Goal: Task Accomplishment & Management: Complete application form

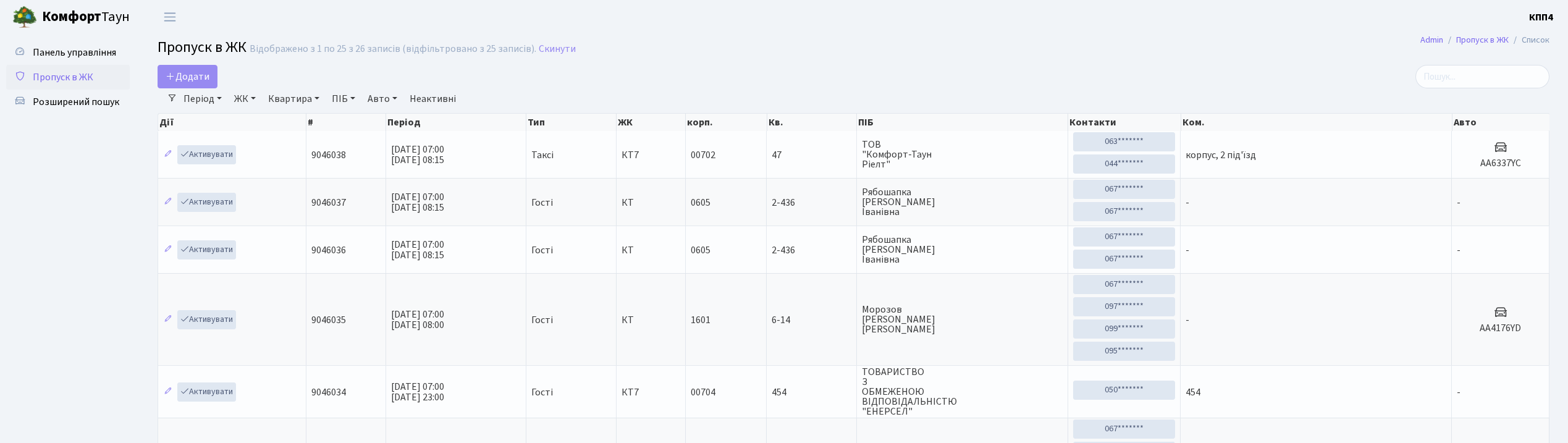
select select "25"
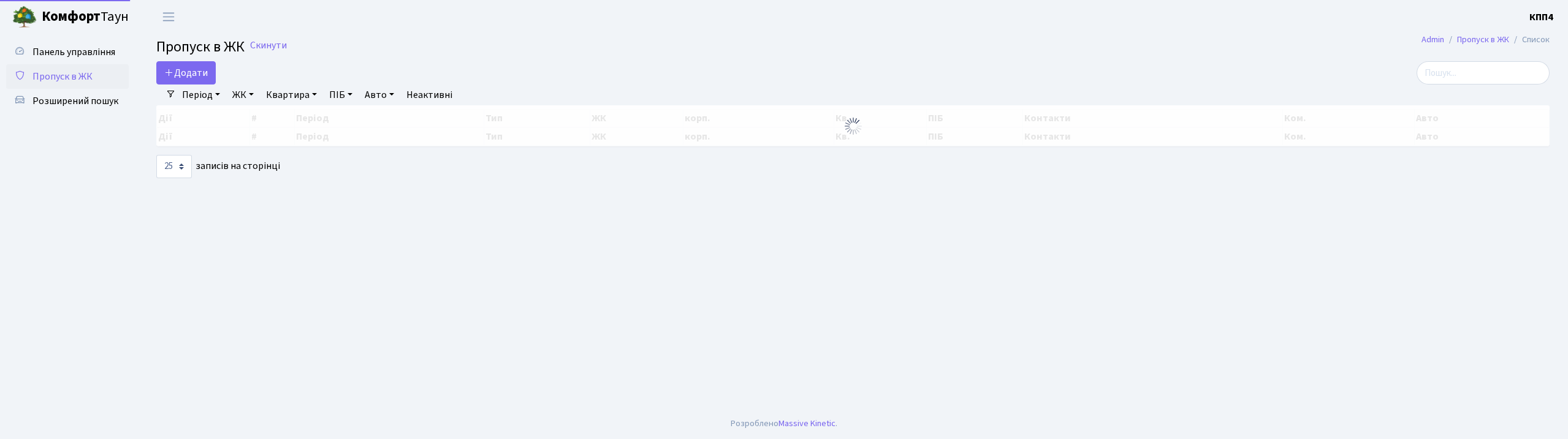
select select "25"
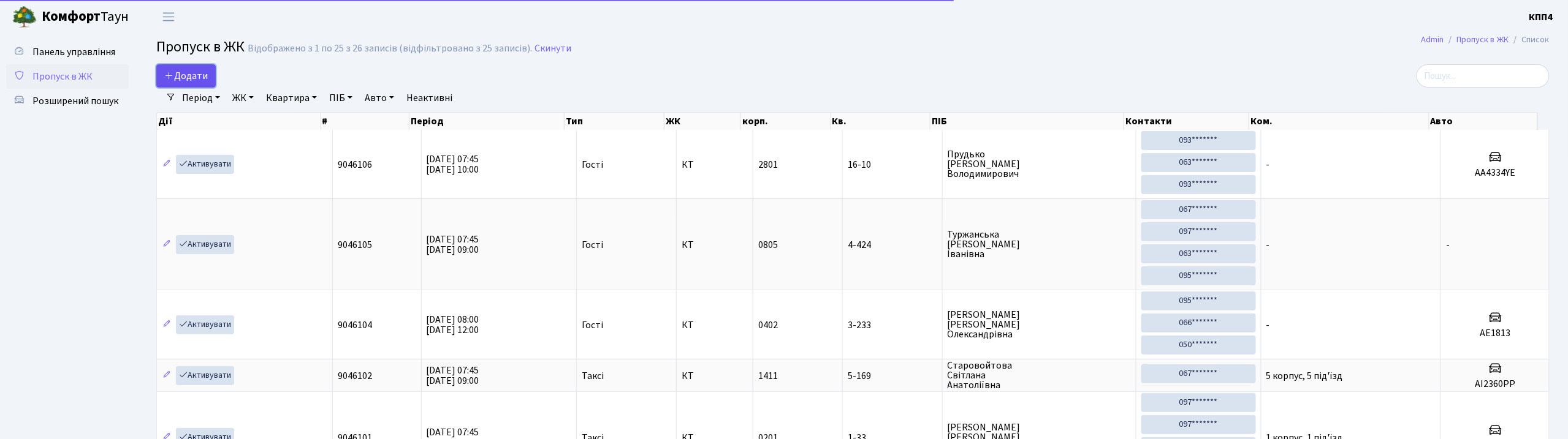
click at [184, 70] on span "Додати" at bounding box center [186, 76] width 44 height 14
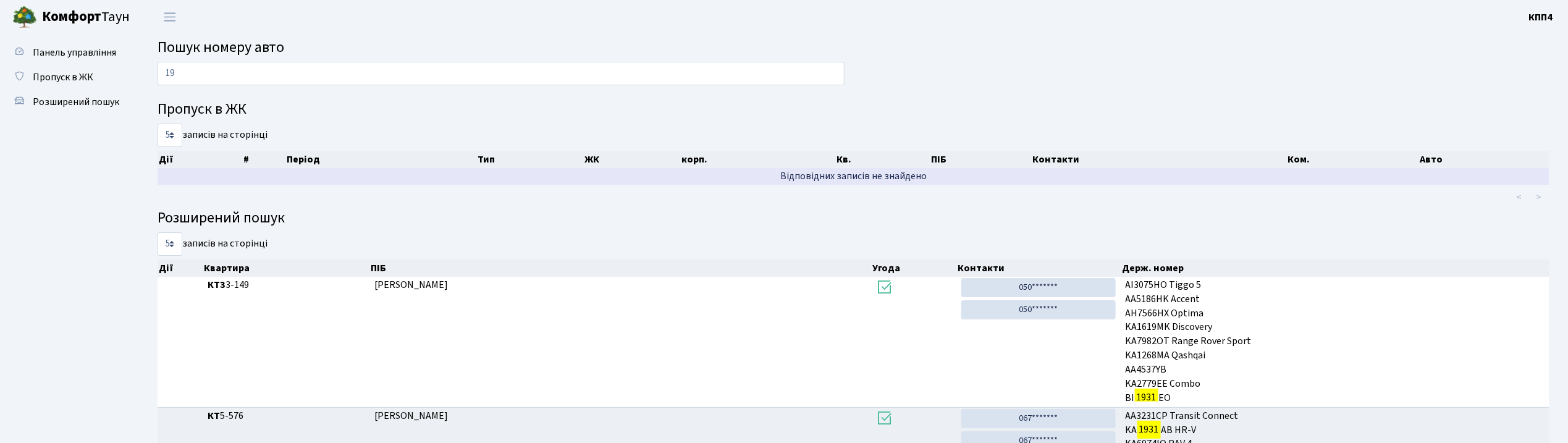
type input "1"
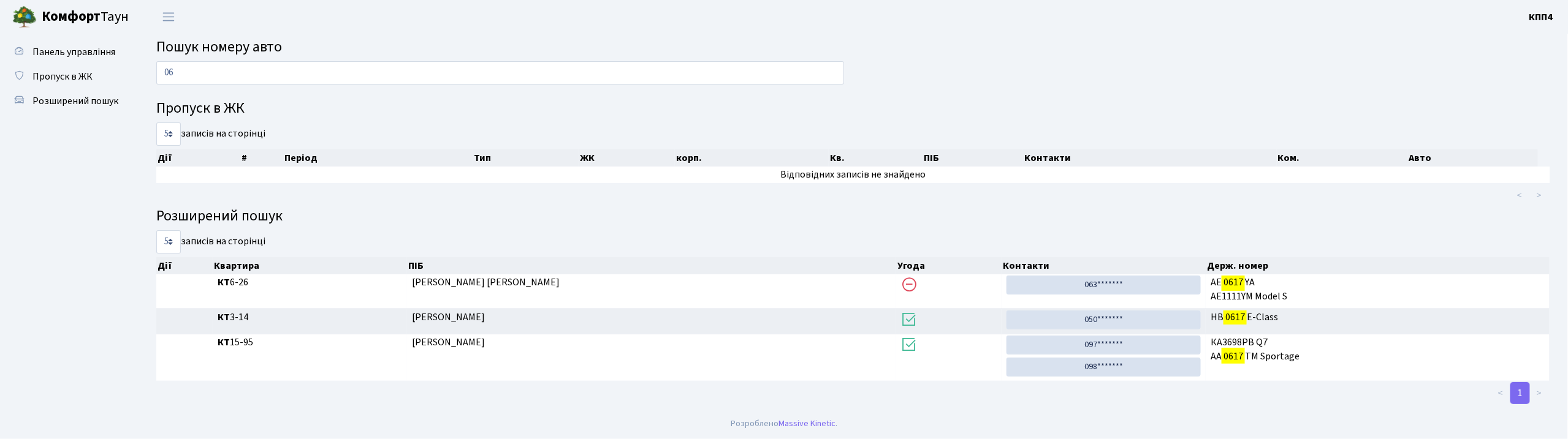
type input "0"
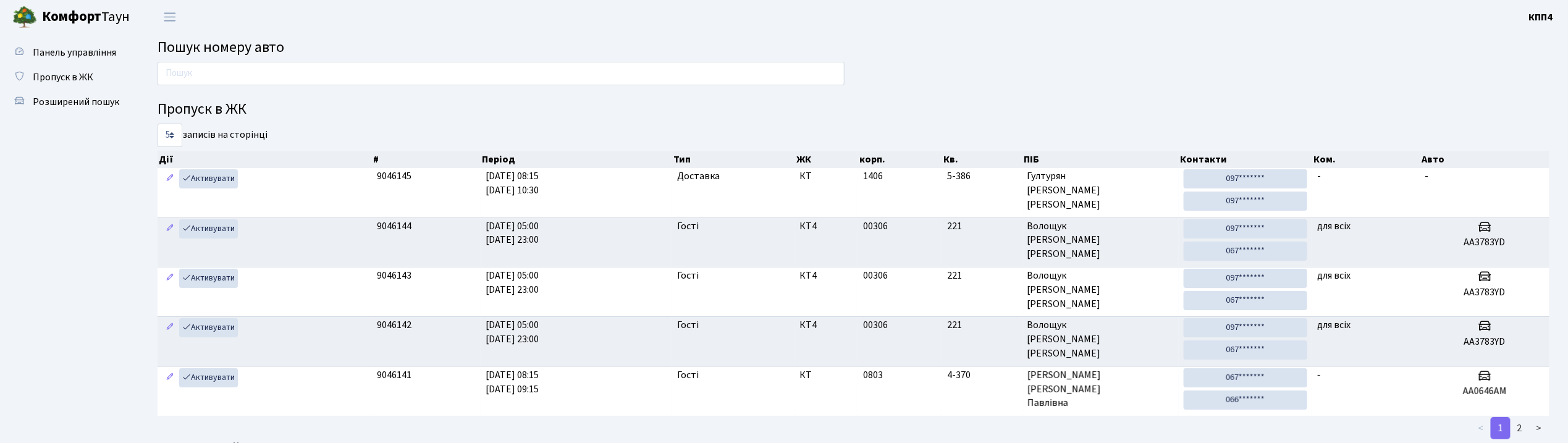
click at [369, 66] on input "text" at bounding box center [501, 73] width 687 height 23
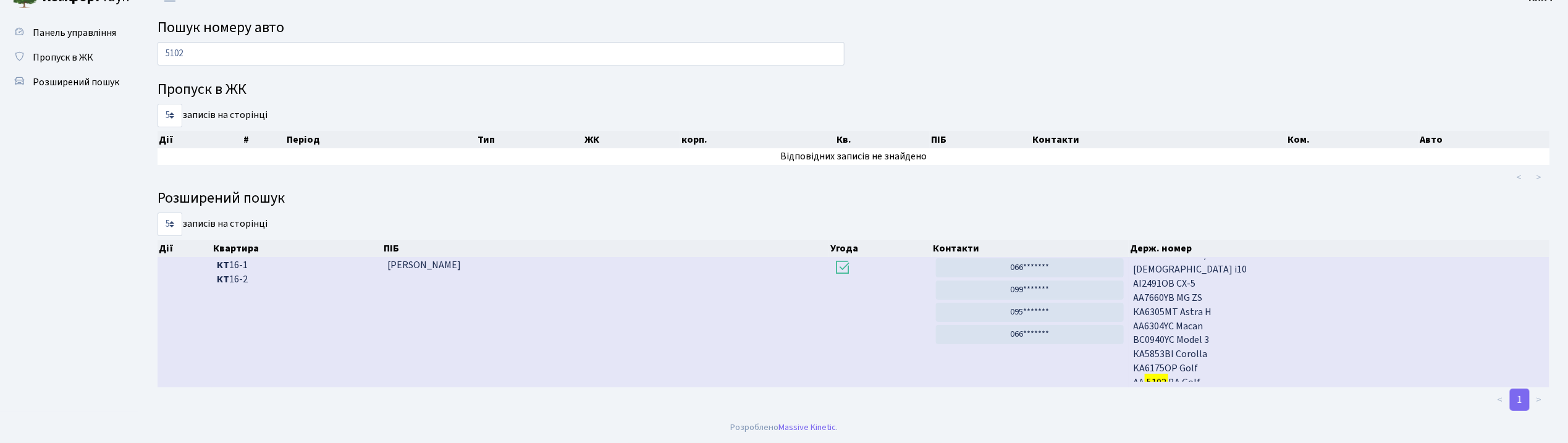
scroll to position [74, 0]
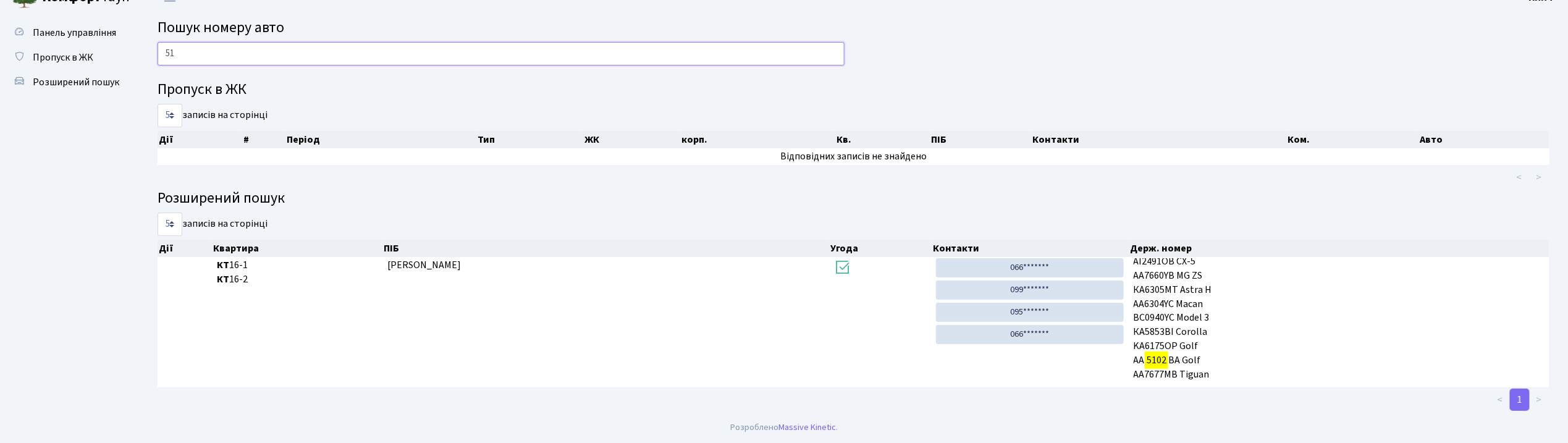
type input "5"
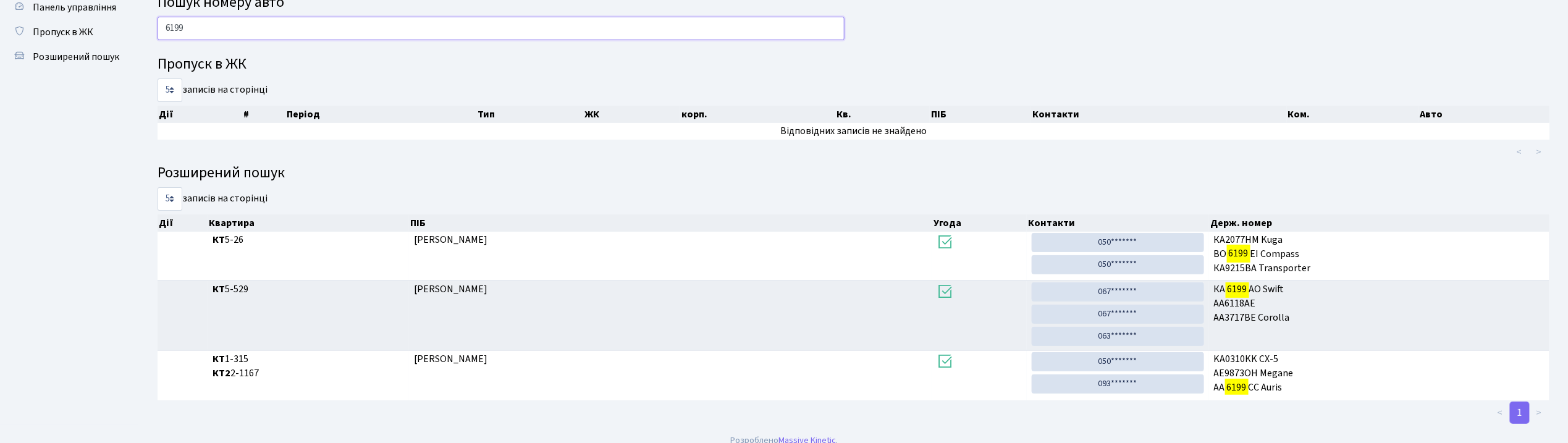
scroll to position [60, 0]
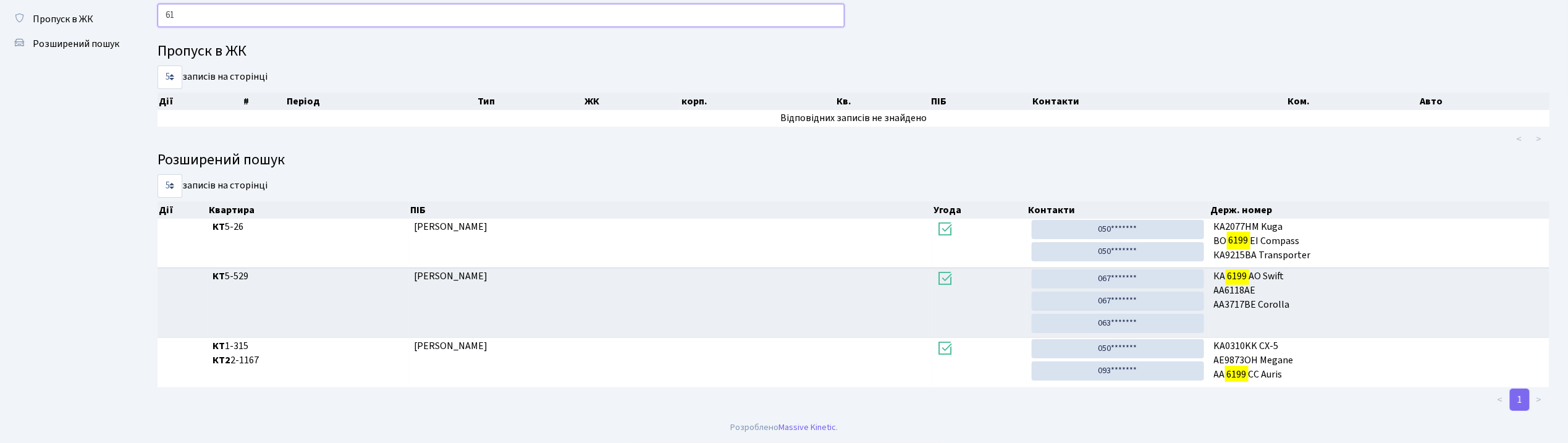
type input "6"
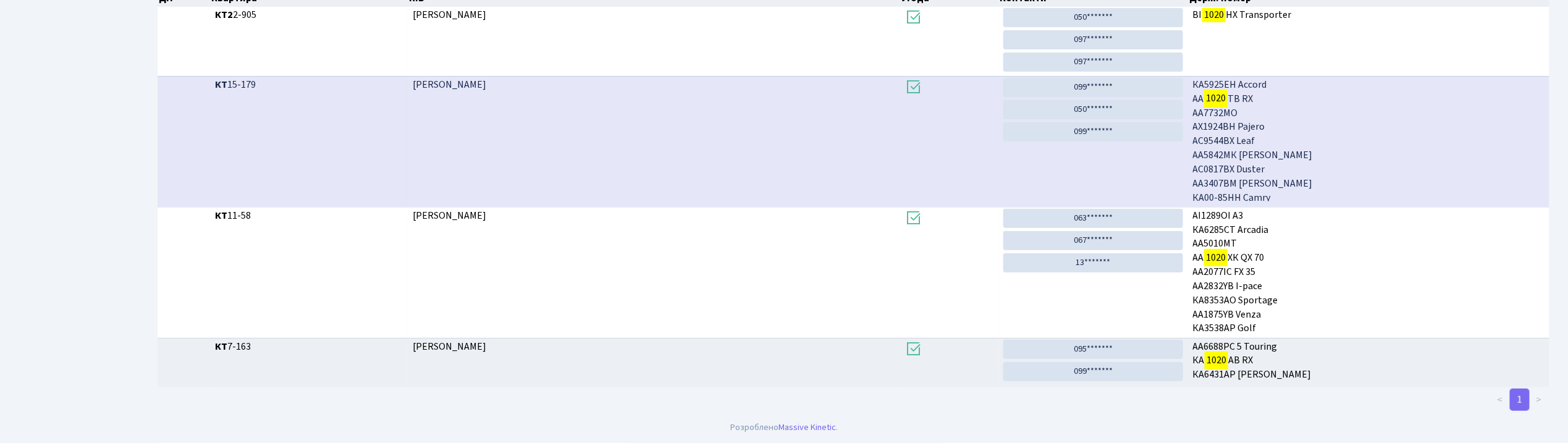
scroll to position [66, 0]
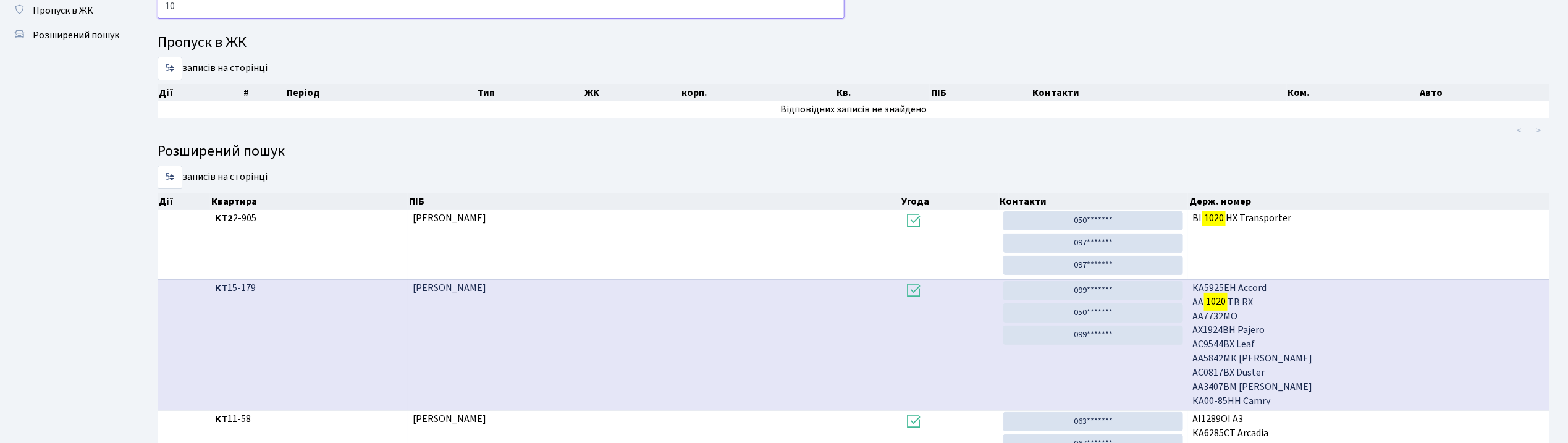
type input "1"
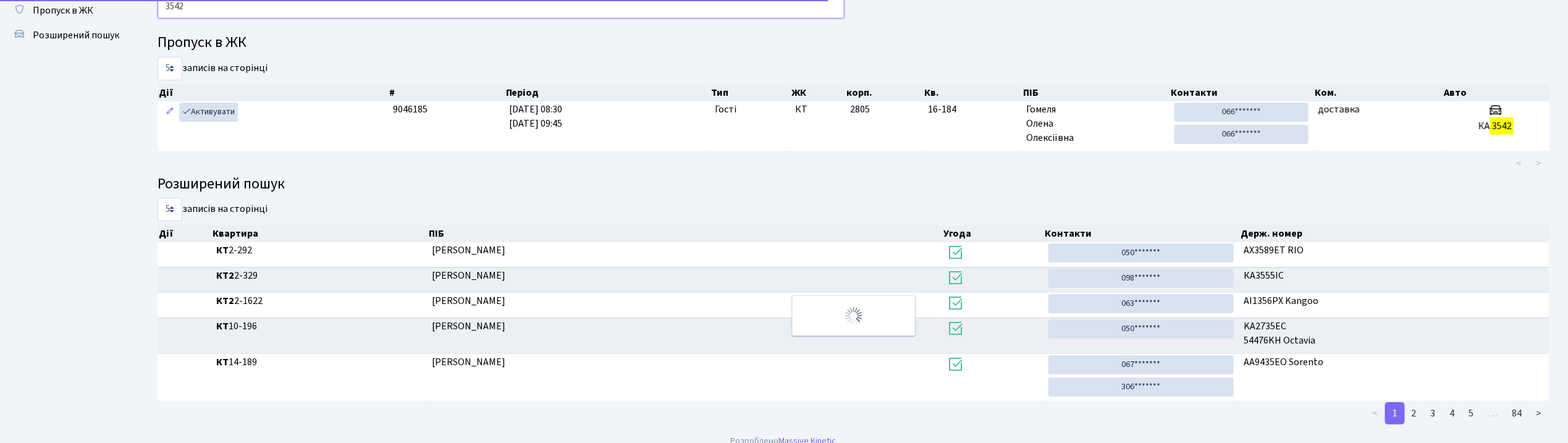
type input "3542"
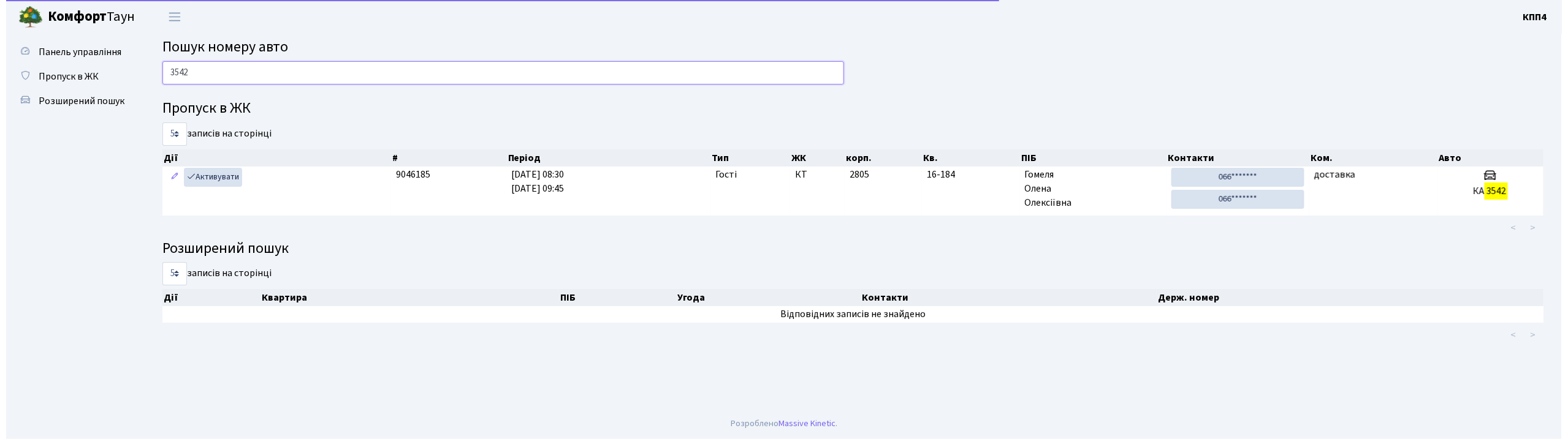
scroll to position [0, 0]
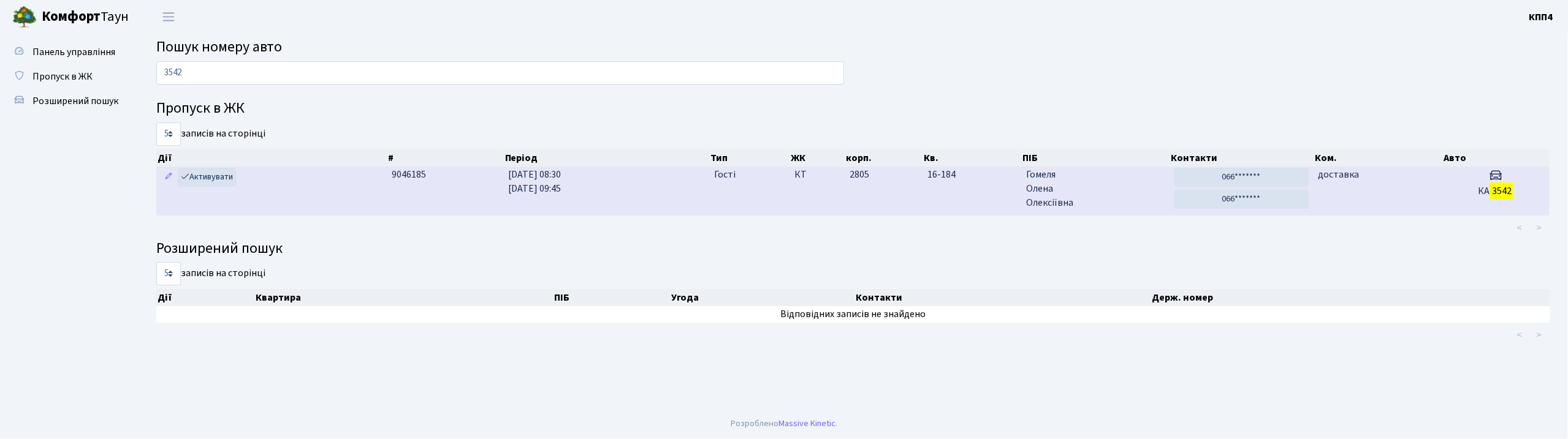
click at [659, 188] on td "06.10.2025 08:30 06.10.2025 09:45" at bounding box center [606, 190] width 206 height 48
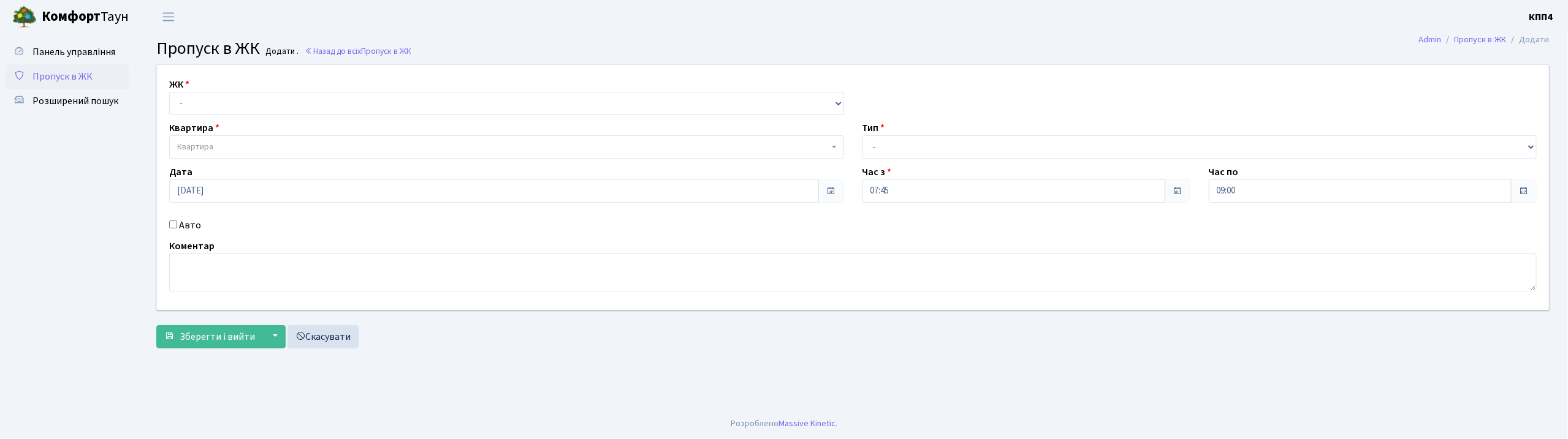
click at [173, 226] on input "Авто" at bounding box center [173, 224] width 8 height 8
checkbox input "true"
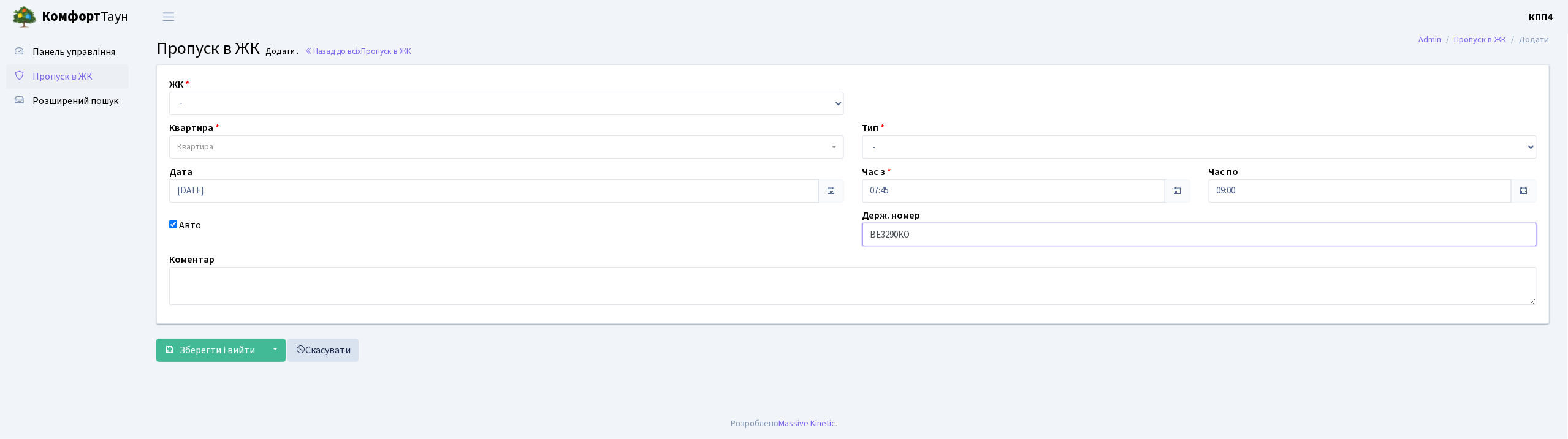
type input "ВЕ3290КО"
click at [908, 143] on select "- Доставка Таксі Гості Сервіс" at bounding box center [1200, 147] width 675 height 23
select select "3"
click at [863, 136] on select "- Доставка Таксі Гості Сервіс" at bounding box center [1200, 147] width 675 height 23
click at [219, 106] on select "- КТ, вул. Регенераторна, 4 КТ2, просп. [STREET_ADDRESS] [STREET_ADDRESS] [PERS…" at bounding box center [507, 103] width 675 height 23
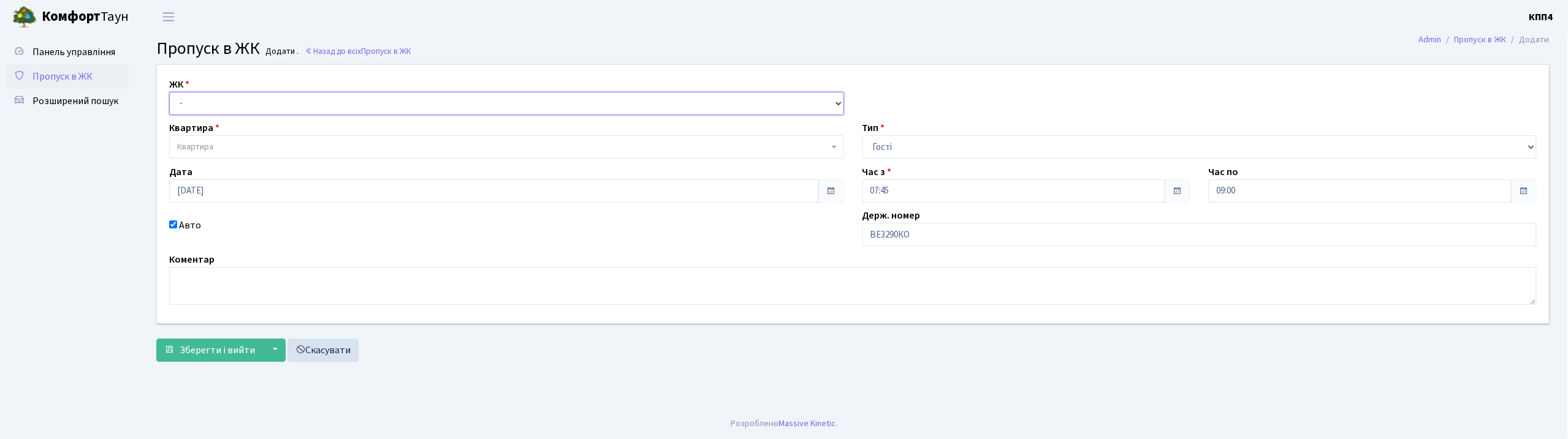
select select "271"
click at [169, 92] on select "- КТ, вул. Регенераторна, 4 КТ2, просп. [STREET_ADDRESS] [STREET_ADDRESS] [PERS…" at bounding box center [507, 103] width 675 height 23
select select
click at [222, 145] on span "Квартира" at bounding box center [503, 147] width 652 height 12
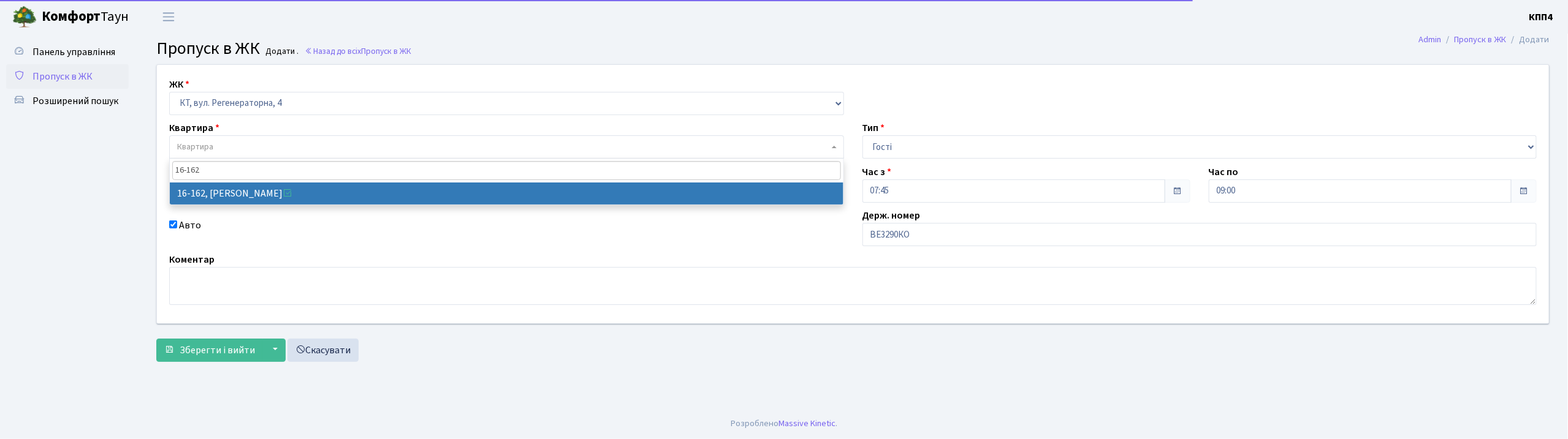
type input "16-162"
select select "8723"
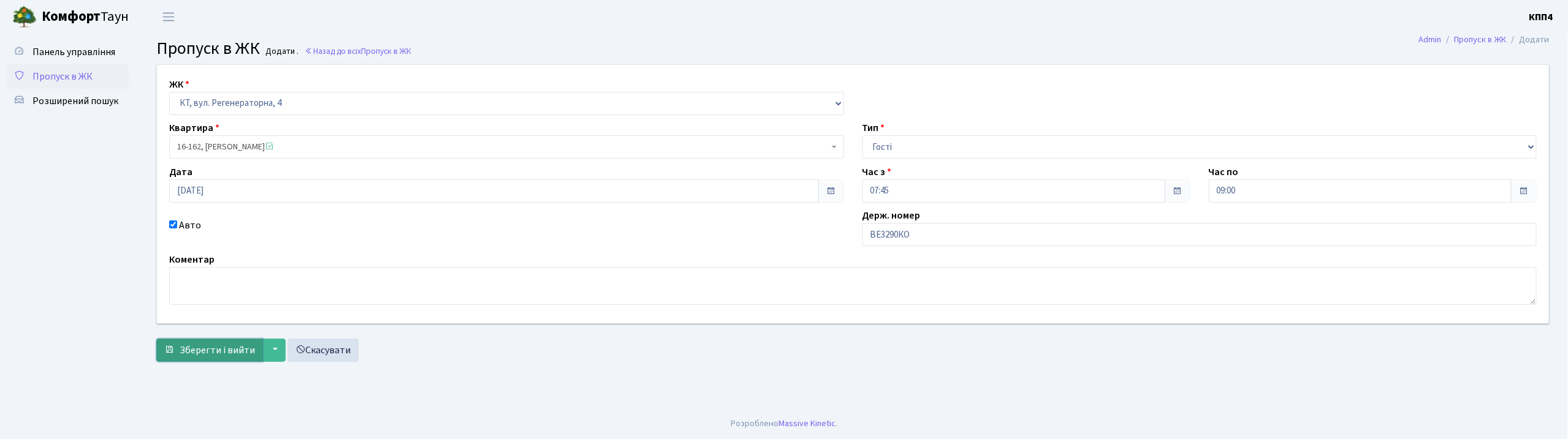
click at [225, 353] on span "Зберегти і вийти" at bounding box center [217, 351] width 75 height 14
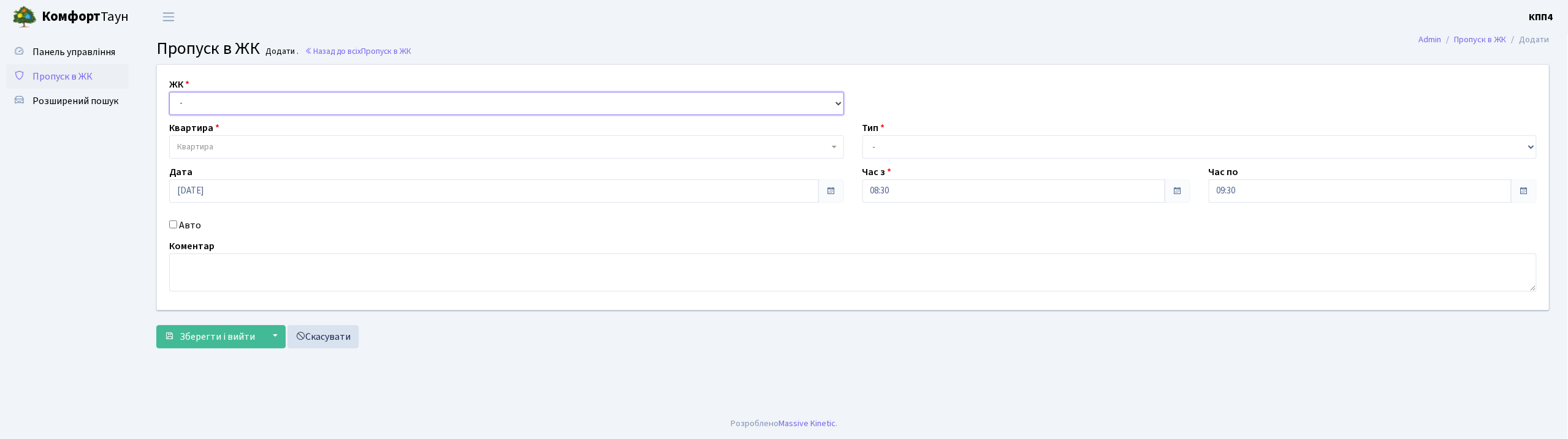
click at [258, 103] on select "- КТ, вул. Регенераторна, 4 КТ2, просп. [STREET_ADDRESS] [STREET_ADDRESS] [PERS…" at bounding box center [507, 103] width 675 height 23
select select "271"
click at [169, 92] on select "- КТ, вул. Регенераторна, 4 КТ2, просп. [STREET_ADDRESS] [STREET_ADDRESS] [PERS…" at bounding box center [507, 103] width 675 height 23
select select
click at [243, 151] on span "Квартира" at bounding box center [503, 147] width 652 height 12
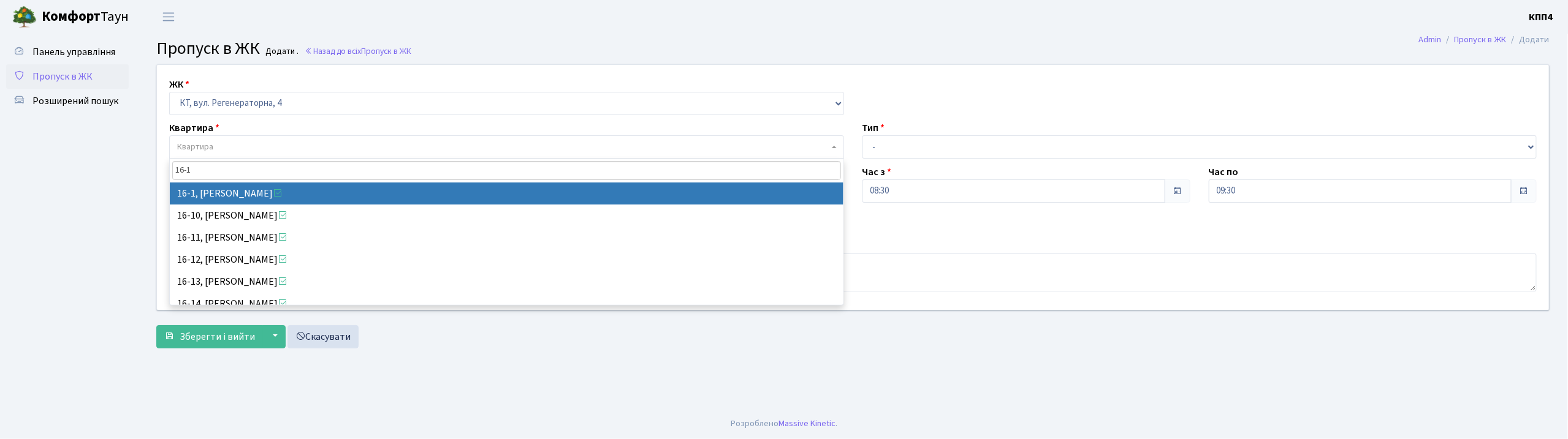
type input "16-1"
select select "8562"
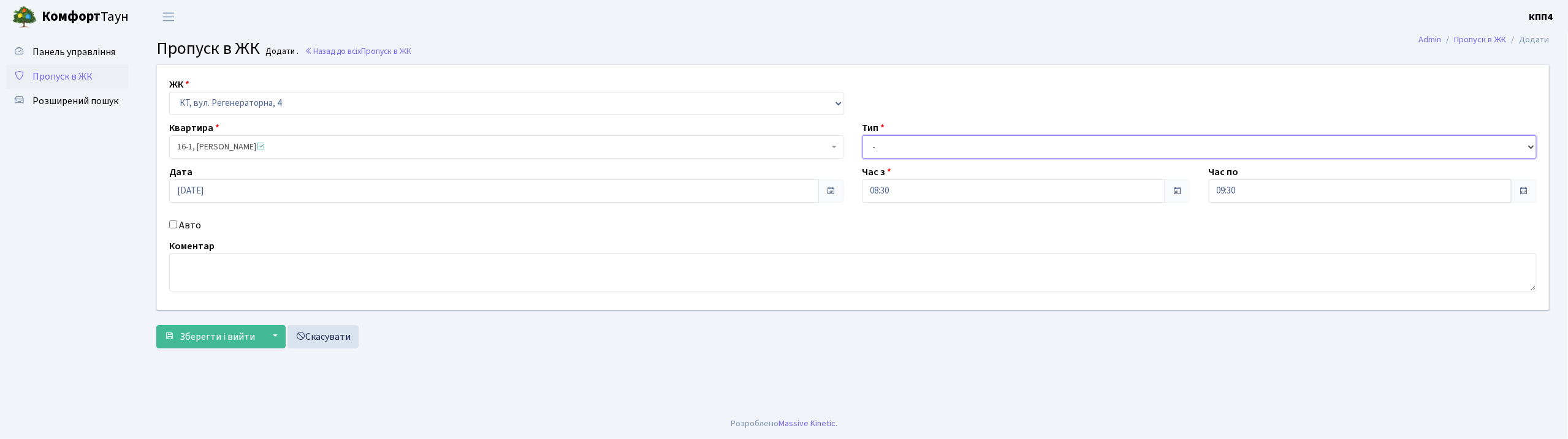
click at [960, 152] on select "- Доставка Таксі Гості Сервіс" at bounding box center [1200, 147] width 675 height 23
select select "3"
click at [863, 136] on select "- Доставка Таксі Гості Сервіс" at bounding box center [1200, 147] width 675 height 23
click at [344, 275] on textarea at bounding box center [853, 273] width 1368 height 38
type textarea "ВСІХ"
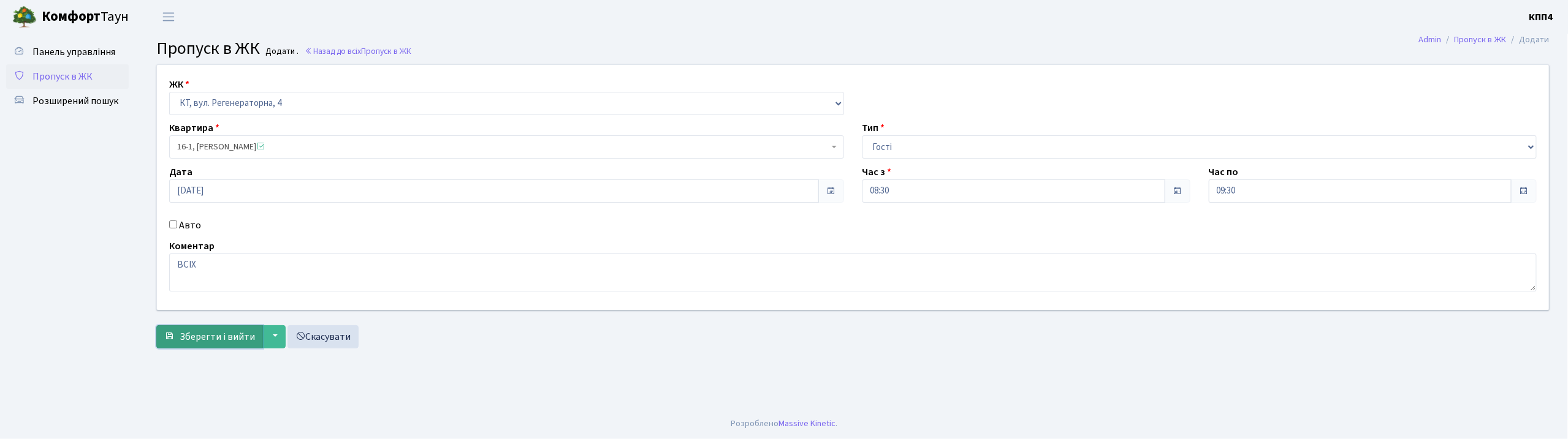
click at [232, 333] on span "Зберегти і вийти" at bounding box center [217, 337] width 75 height 14
click at [61, 74] on span "Пропуск в ЖК" at bounding box center [62, 77] width 60 height 14
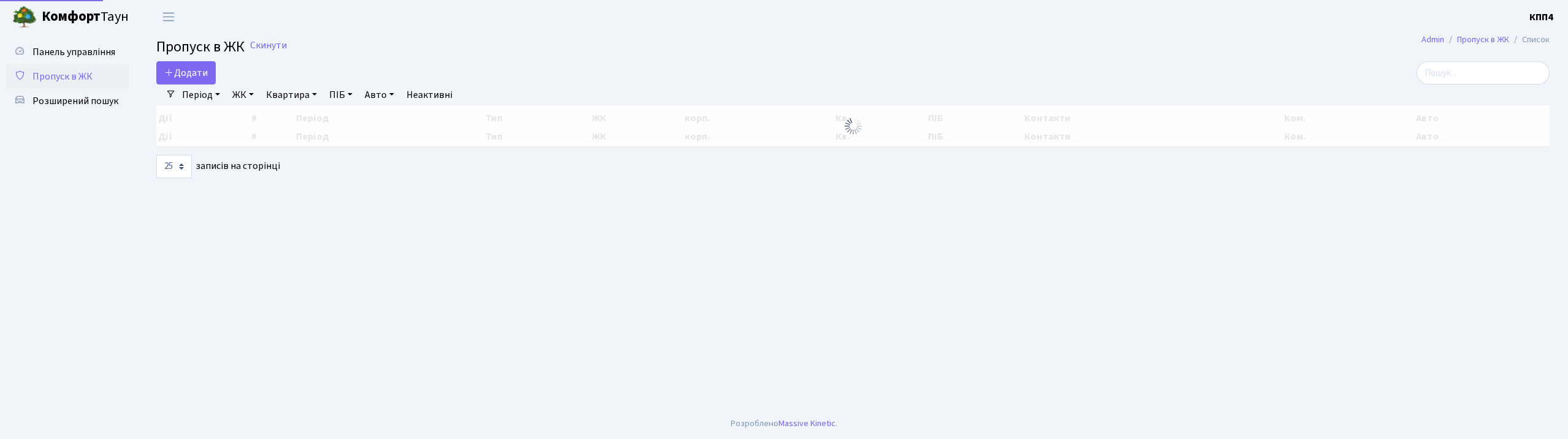
select select "25"
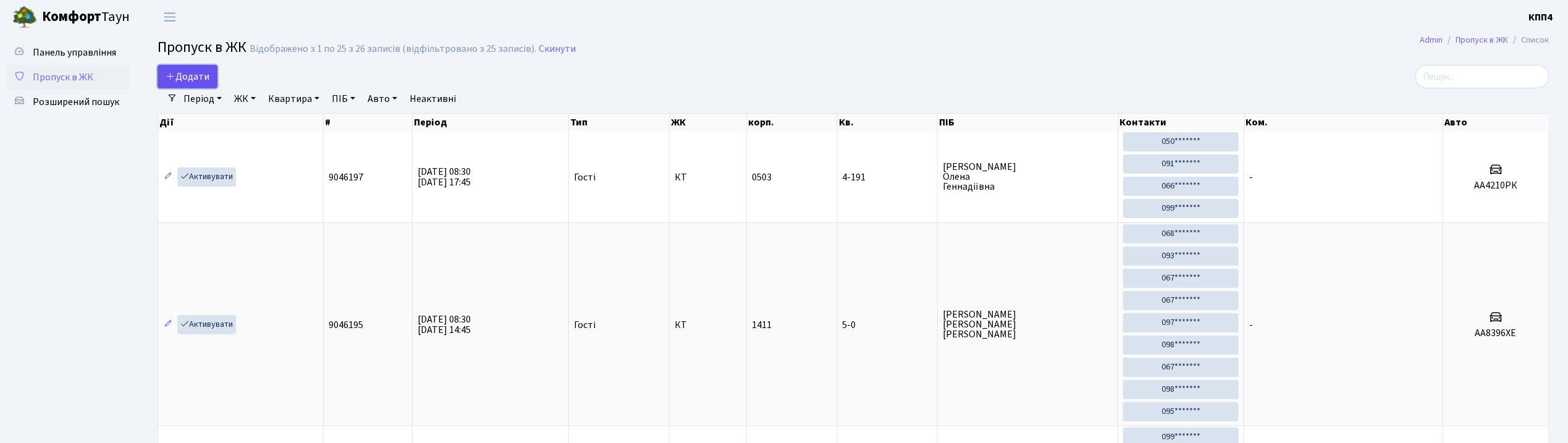
click at [205, 87] on link "Додати" at bounding box center [188, 77] width 60 height 23
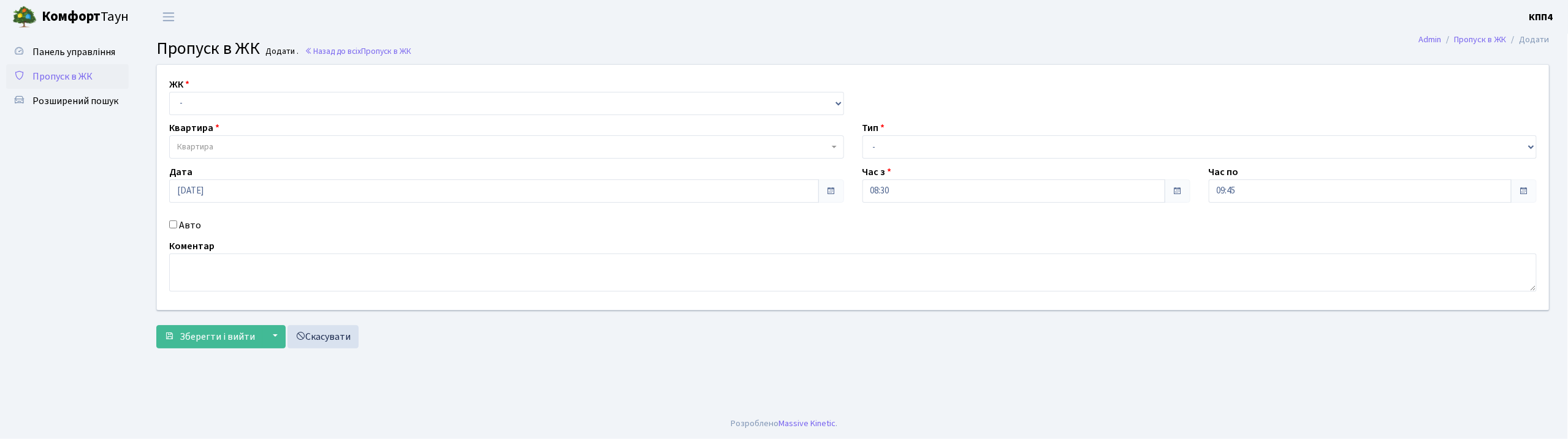
click at [169, 224] on input "Авто" at bounding box center [173, 224] width 8 height 8
checkbox input "true"
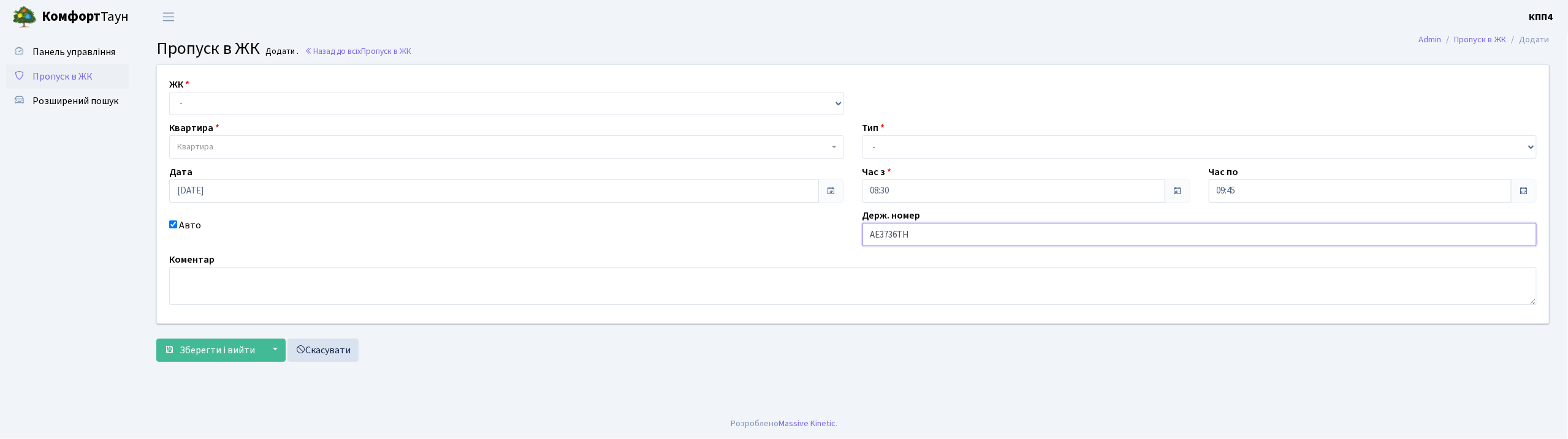
type input "АЕ3736ТН"
click at [241, 112] on select "- КТ, вул. Регенераторна, 4 КТ2, просп. [STREET_ADDRESS] [STREET_ADDRESS] [PERS…" at bounding box center [507, 103] width 675 height 23
select select "271"
click at [169, 92] on select "- КТ, вул. Регенераторна, 4 КТ2, просп. [STREET_ADDRESS] [STREET_ADDRESS] [PERS…" at bounding box center [507, 103] width 675 height 23
select select
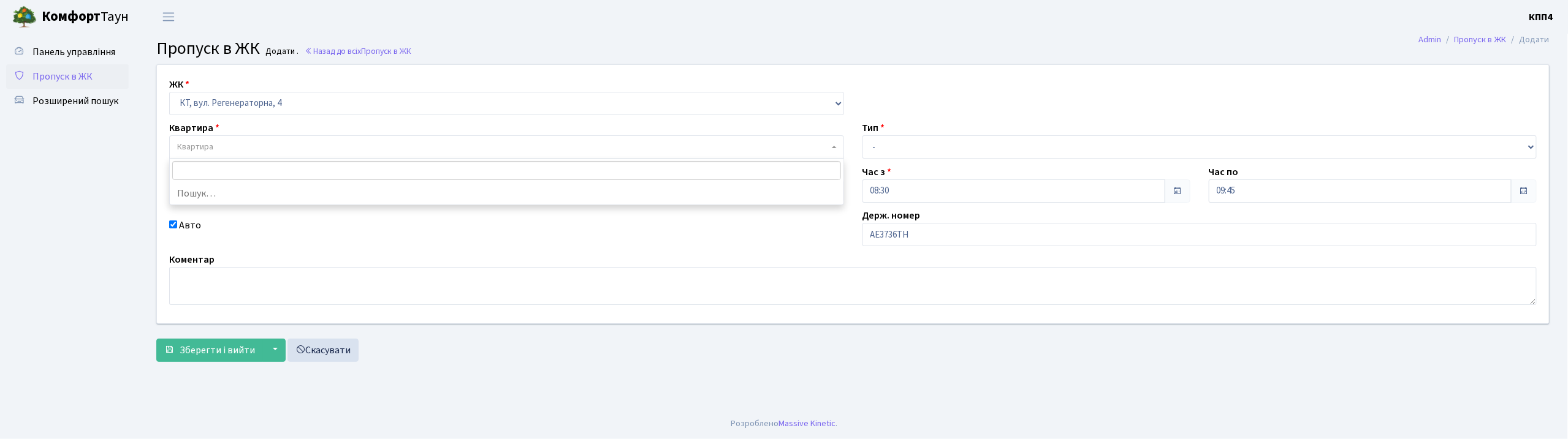
click at [228, 153] on span "Квартира" at bounding box center [503, 147] width 652 height 12
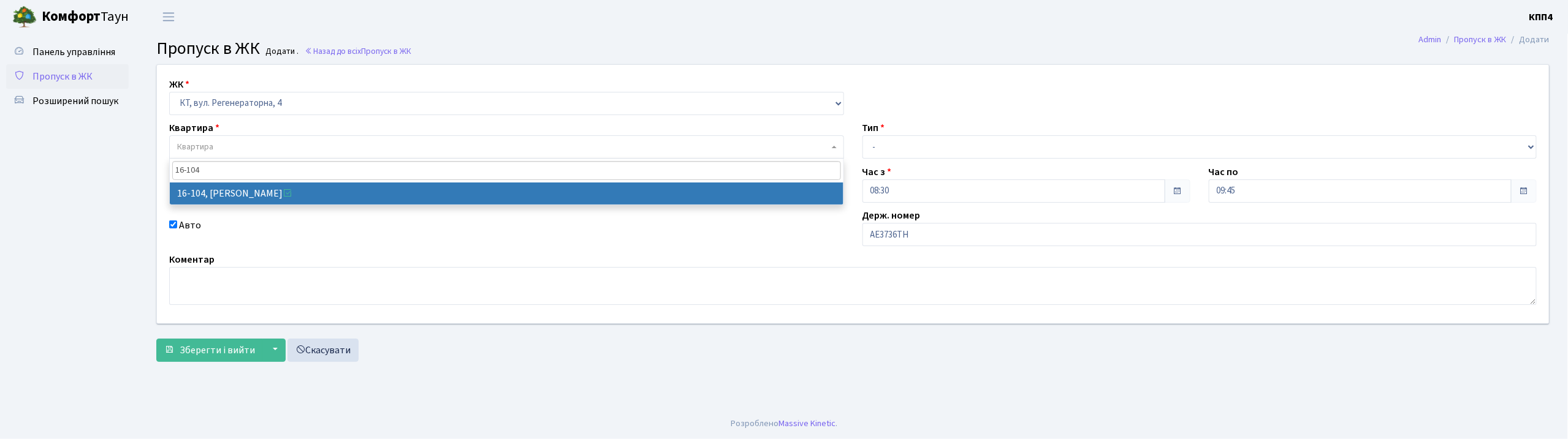
type input "16-104"
select select "8665"
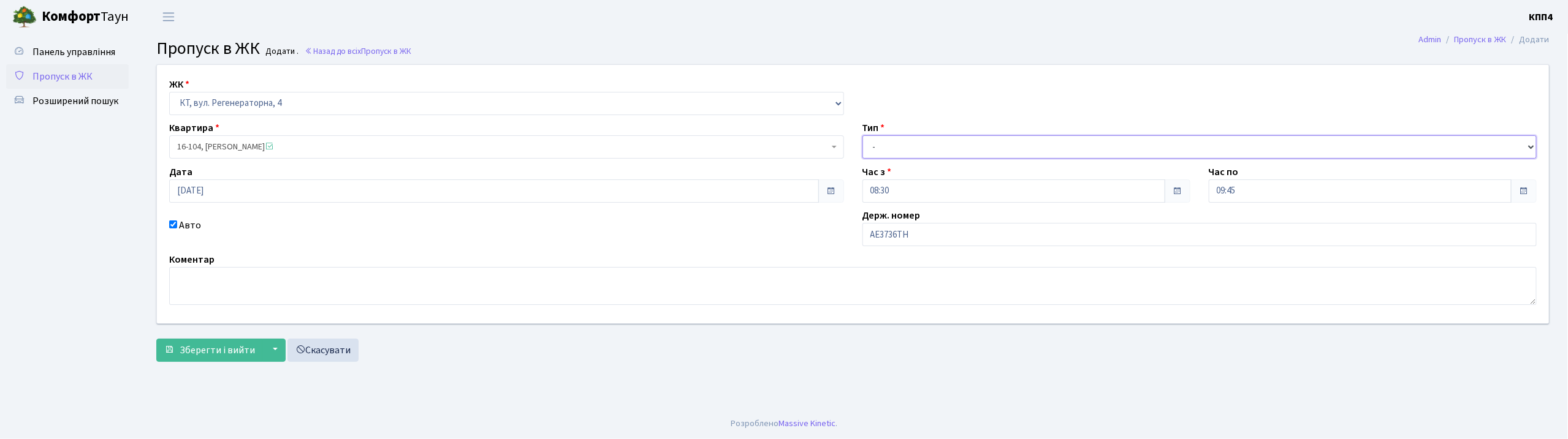
click at [952, 145] on select "- Доставка Таксі Гості Сервіс" at bounding box center [1200, 147] width 675 height 23
select select "3"
click at [863, 136] on select "- Доставка Таксі Гості Сервіс" at bounding box center [1200, 147] width 675 height 23
click at [219, 353] on span "Зберегти і вийти" at bounding box center [217, 351] width 75 height 14
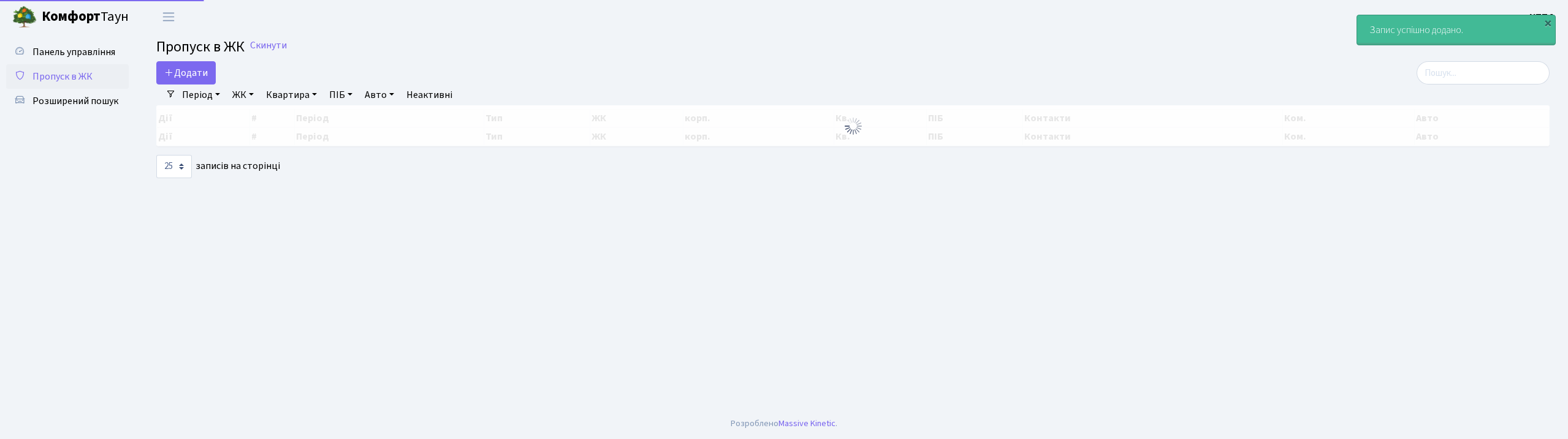
select select "25"
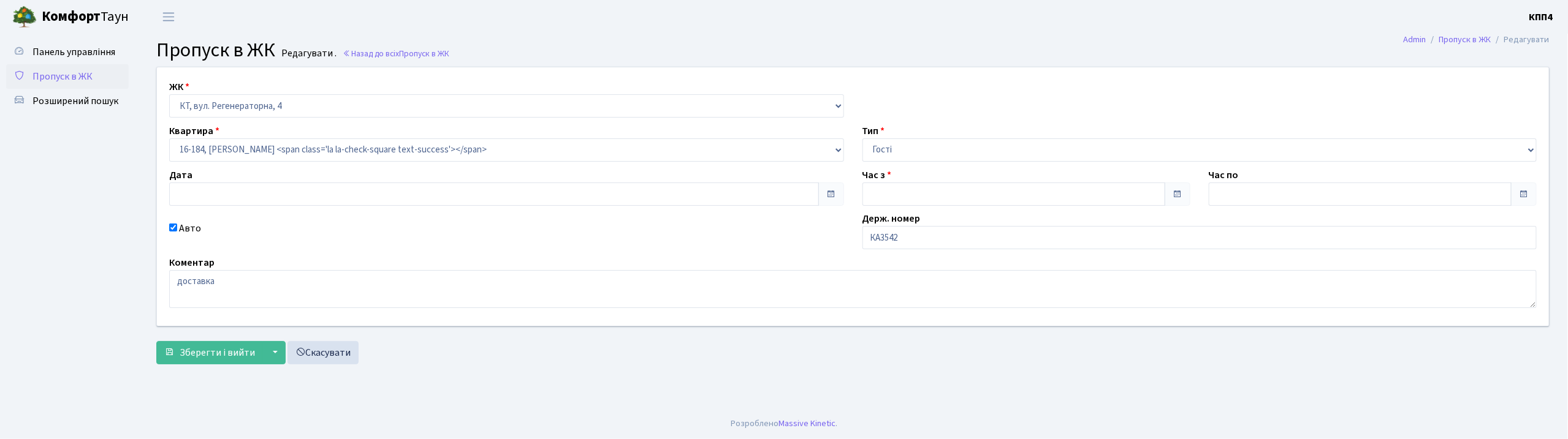
type input "06.10.2025"
type input "08:30"
type input "09:45"
checkbox input "true"
click at [917, 243] on input "КА3542" at bounding box center [1200, 238] width 675 height 23
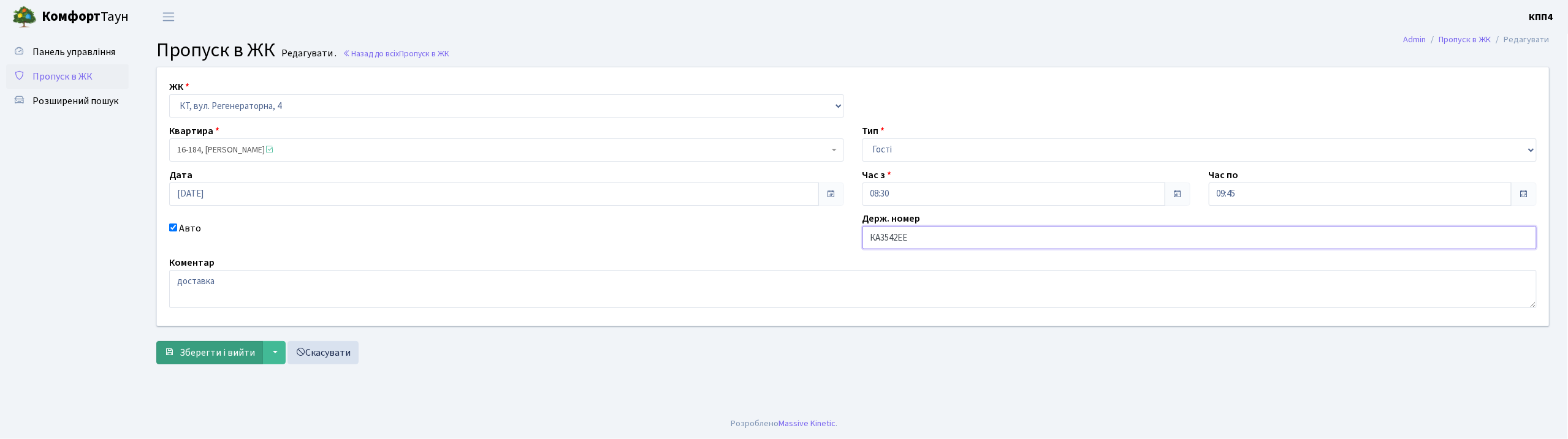
type input "КА3542ЕЕ"
click at [224, 356] on span "Зберегти і вийти" at bounding box center [217, 353] width 75 height 14
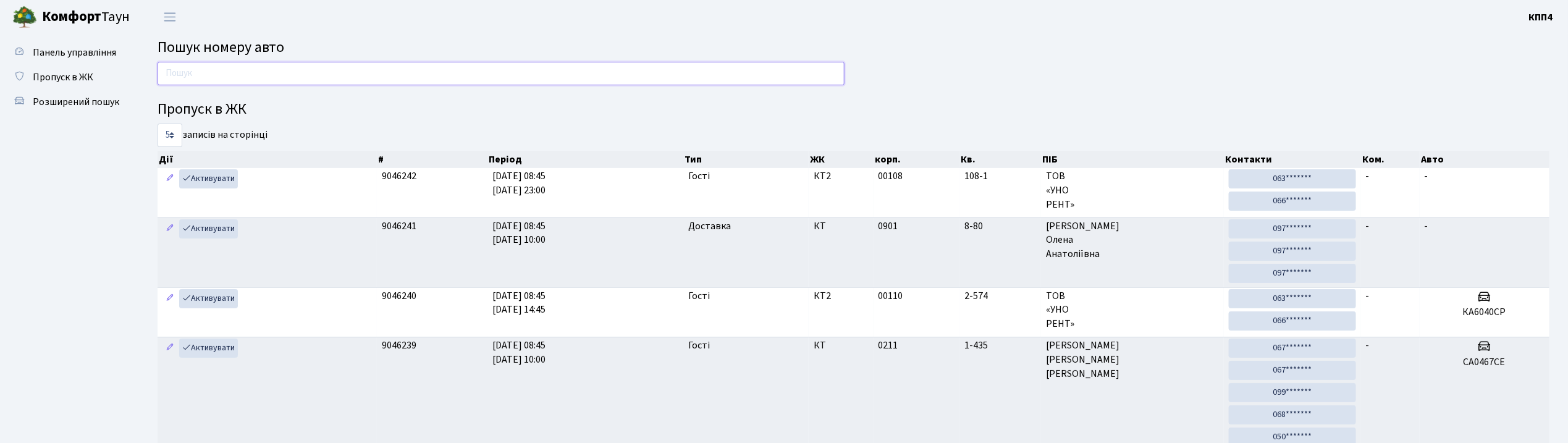
click at [247, 77] on input "text" at bounding box center [501, 73] width 687 height 23
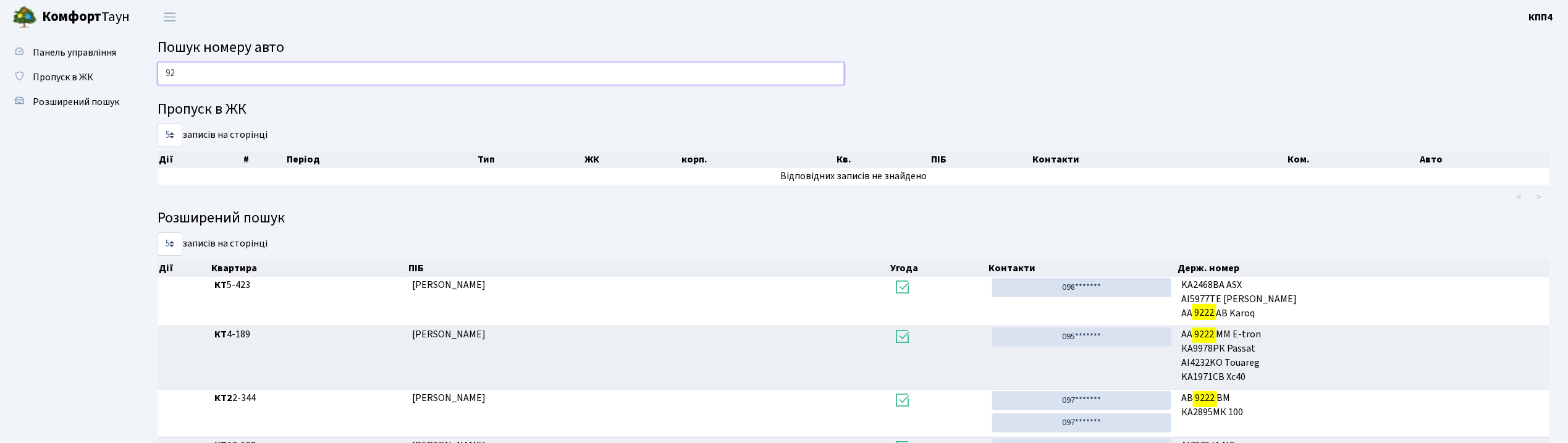
type input "9"
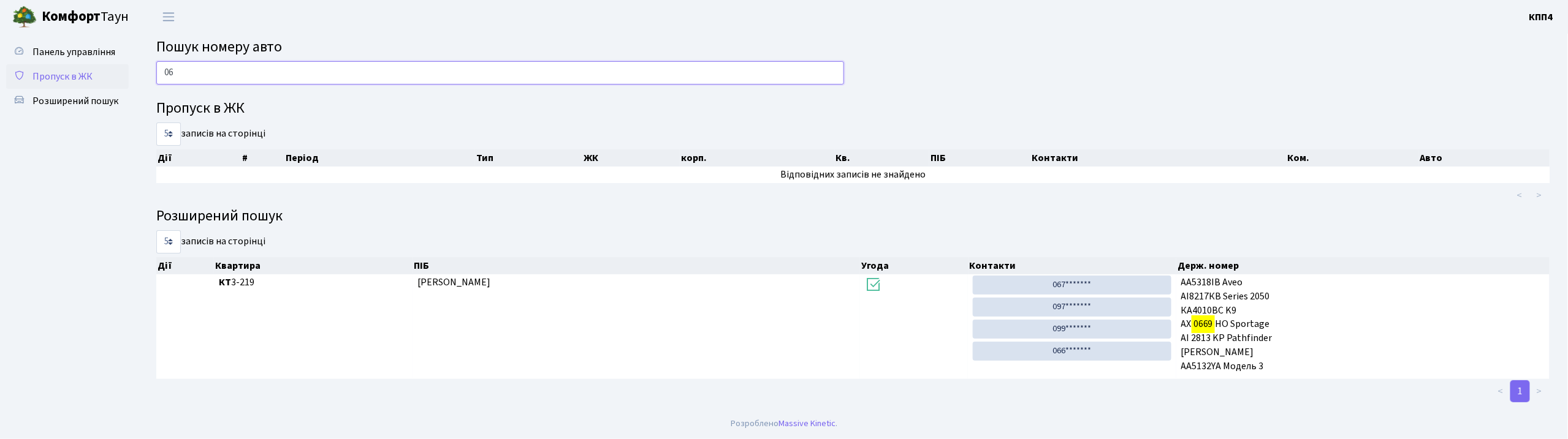
type input "0"
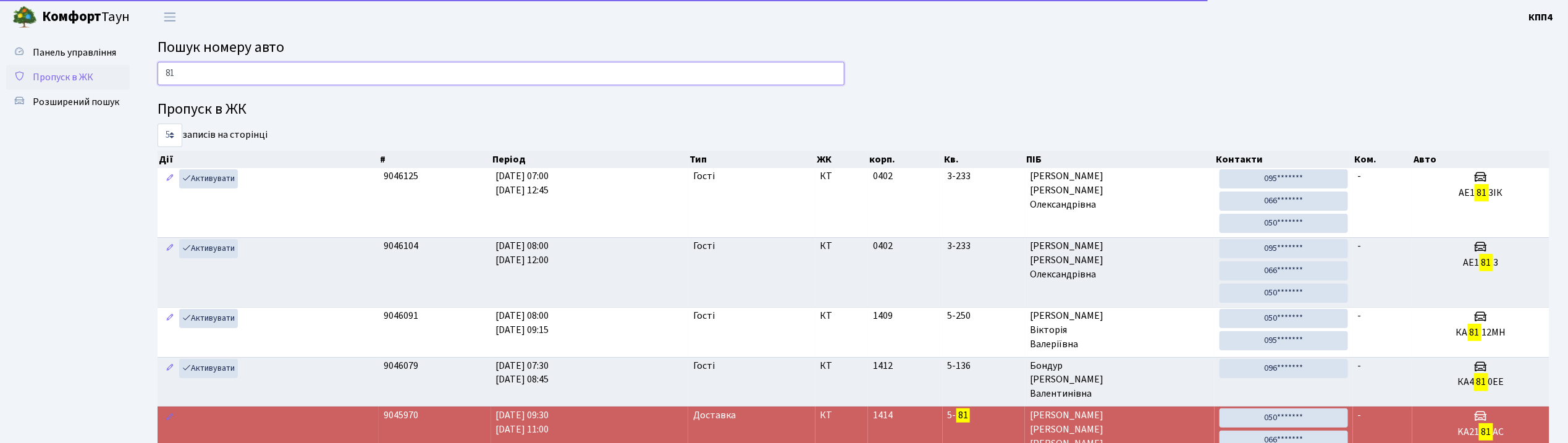
type input "8"
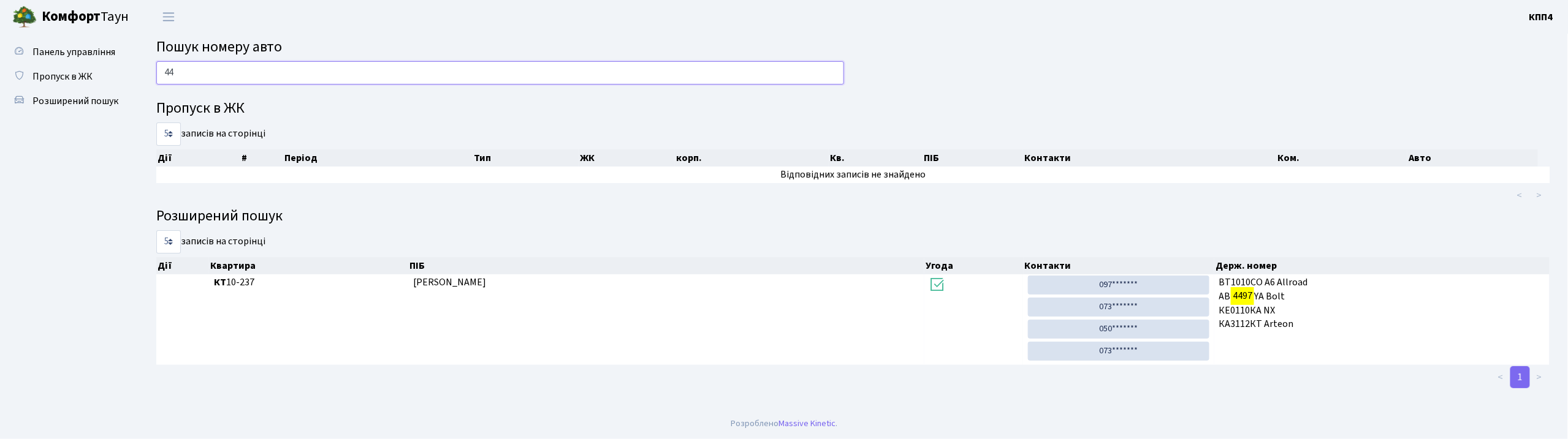
type input "4"
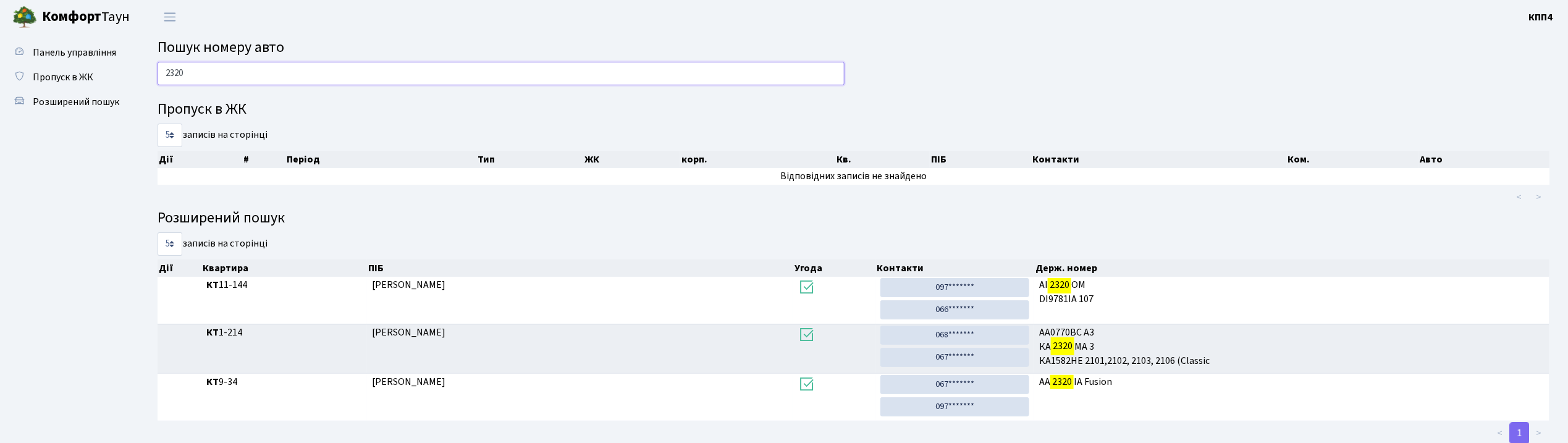
click at [236, 72] on input "2320" at bounding box center [501, 73] width 687 height 23
type input "2"
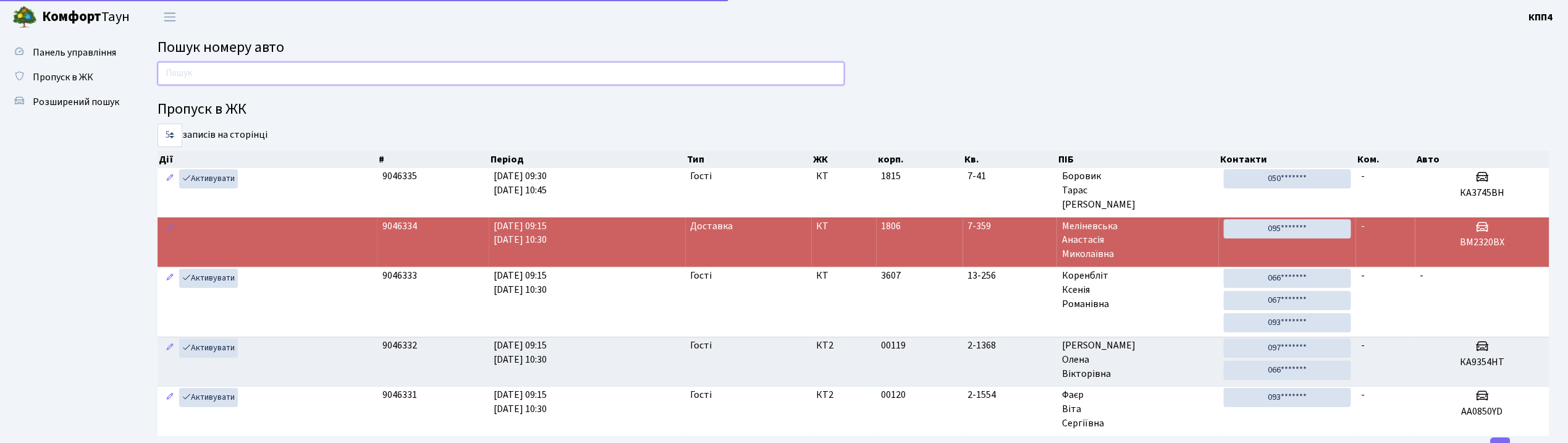
type input "7"
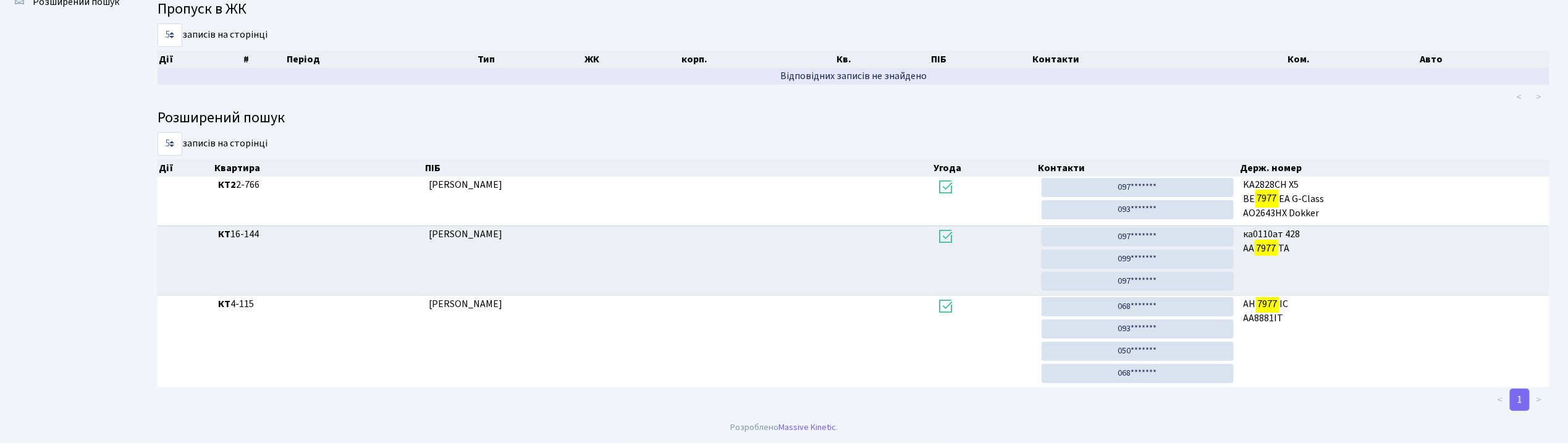
scroll to position [66, 0]
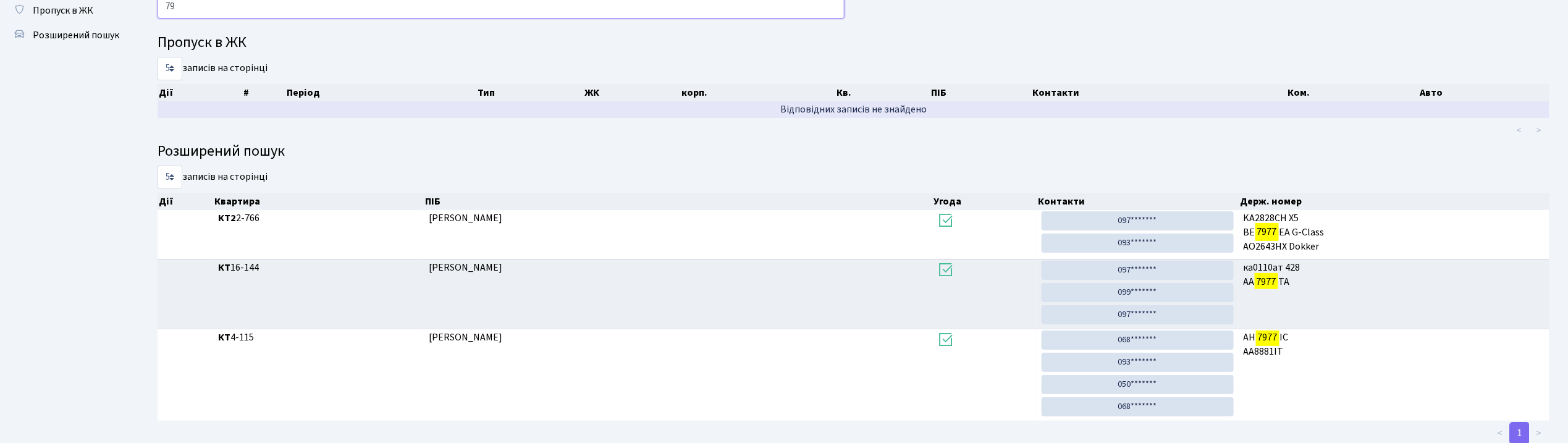
type input "7"
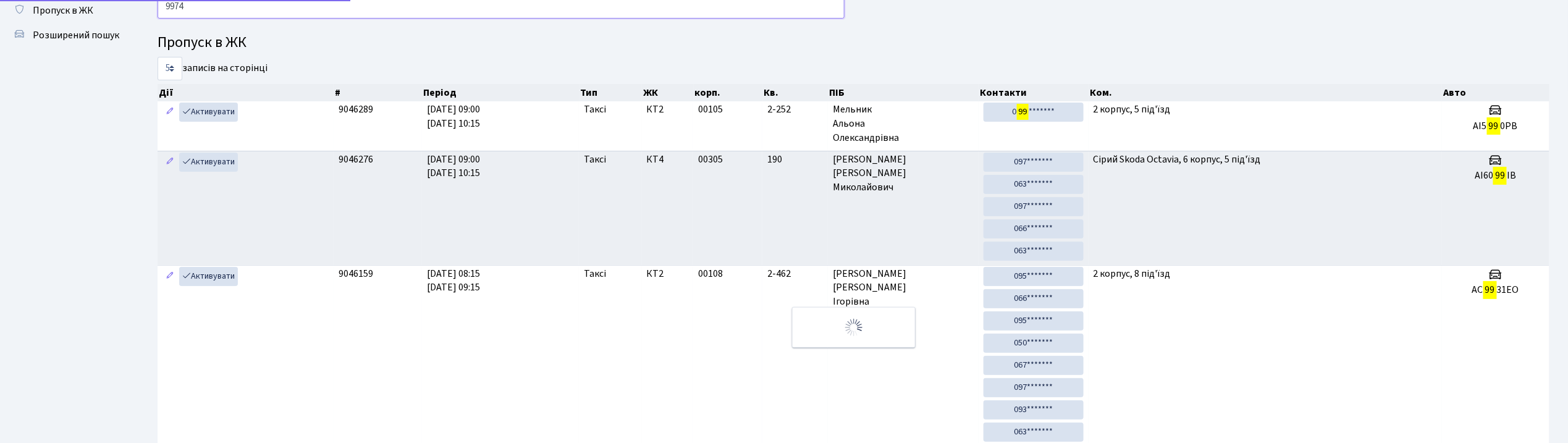
scroll to position [38, 0]
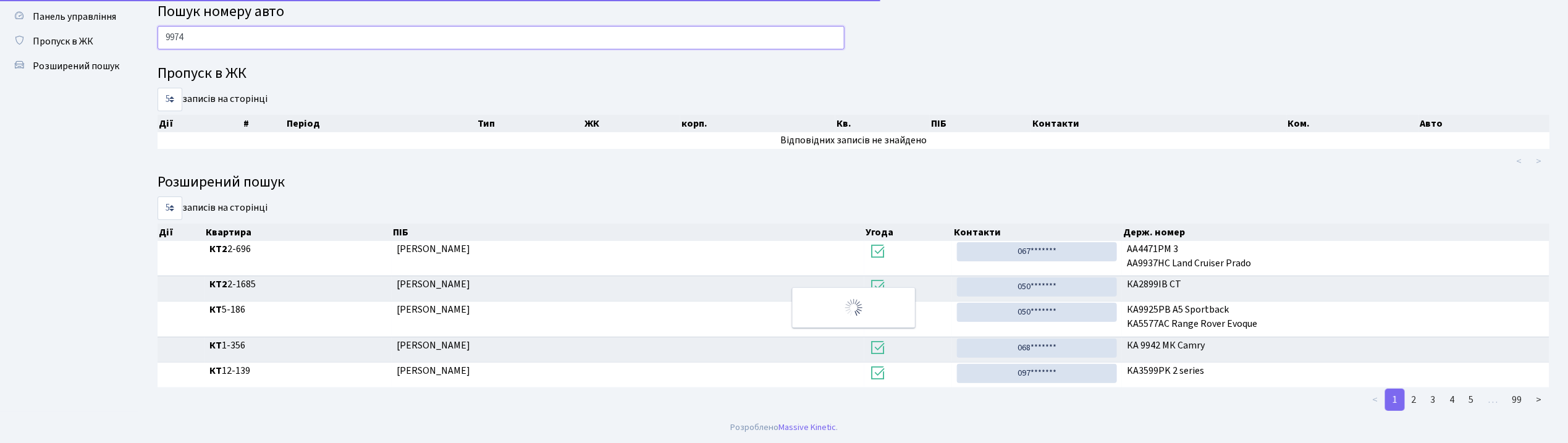
type input "9974"
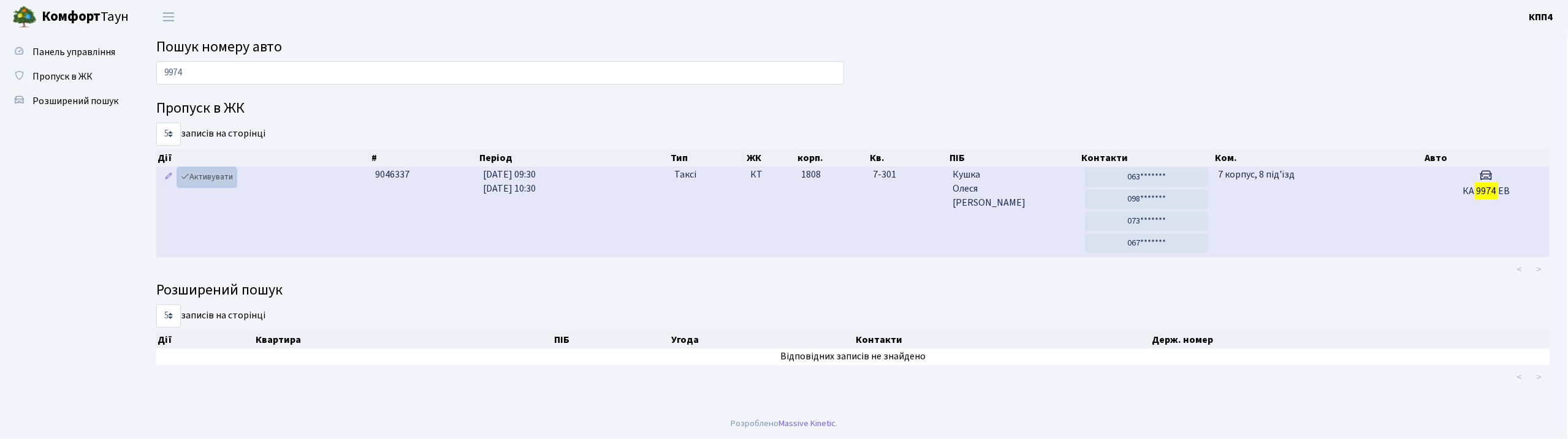
click at [209, 176] on link "Активувати" at bounding box center [207, 177] width 58 height 19
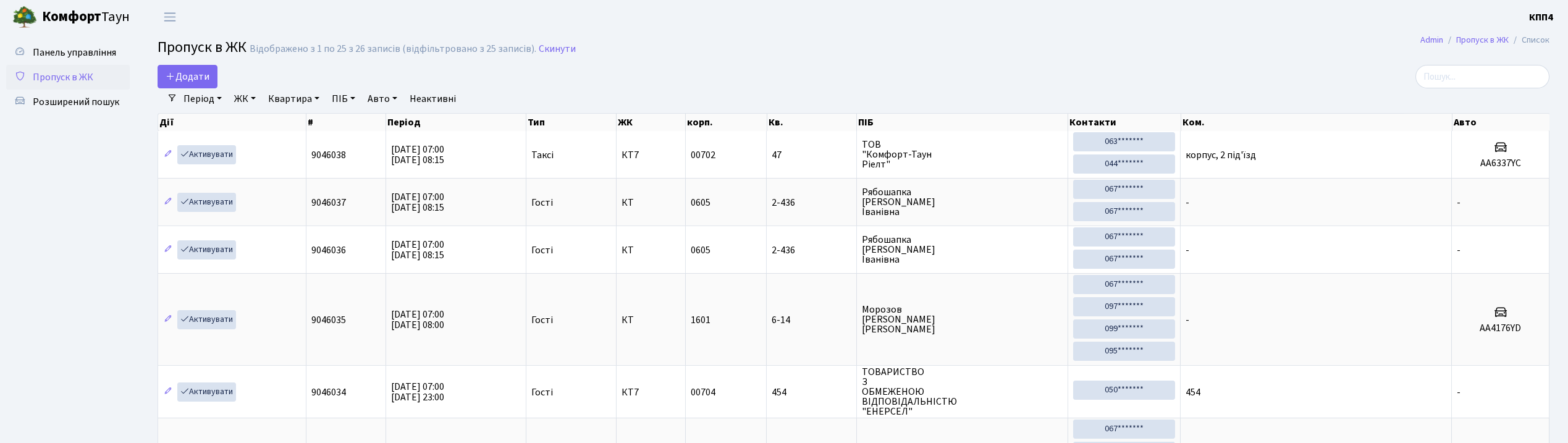
select select "25"
click at [1467, 72] on input "search" at bounding box center [1482, 77] width 134 height 23
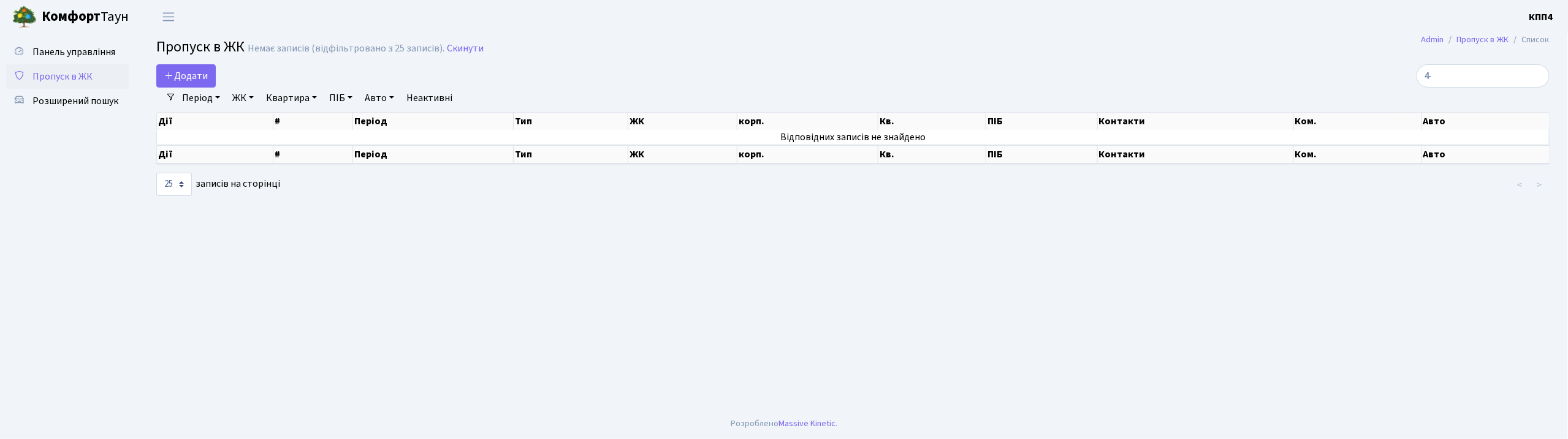
type input "4"
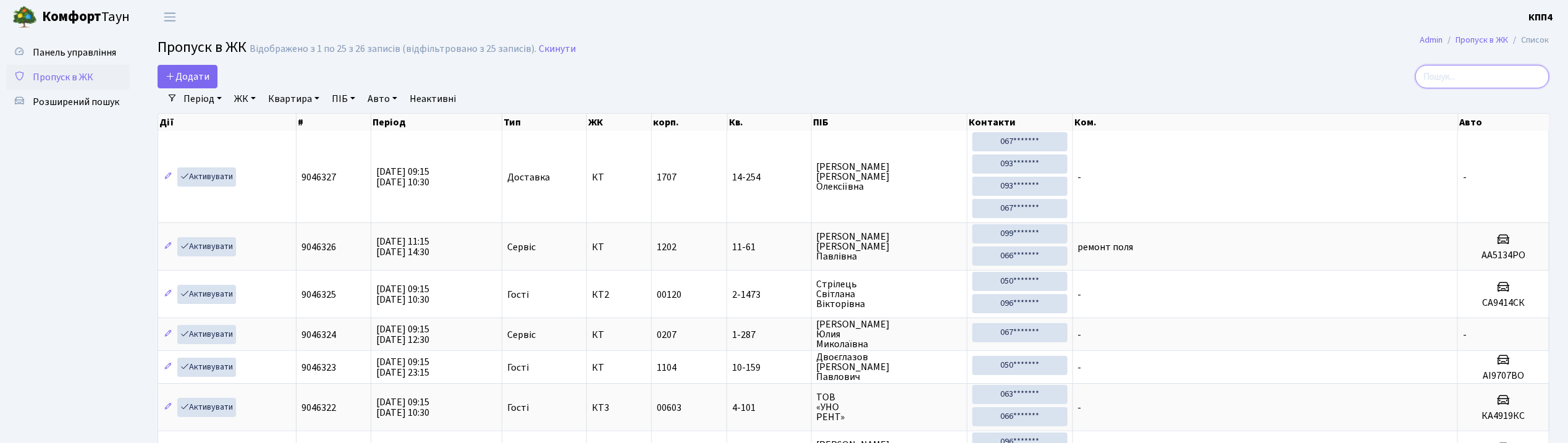
click at [1481, 70] on input "search" at bounding box center [1482, 77] width 134 height 23
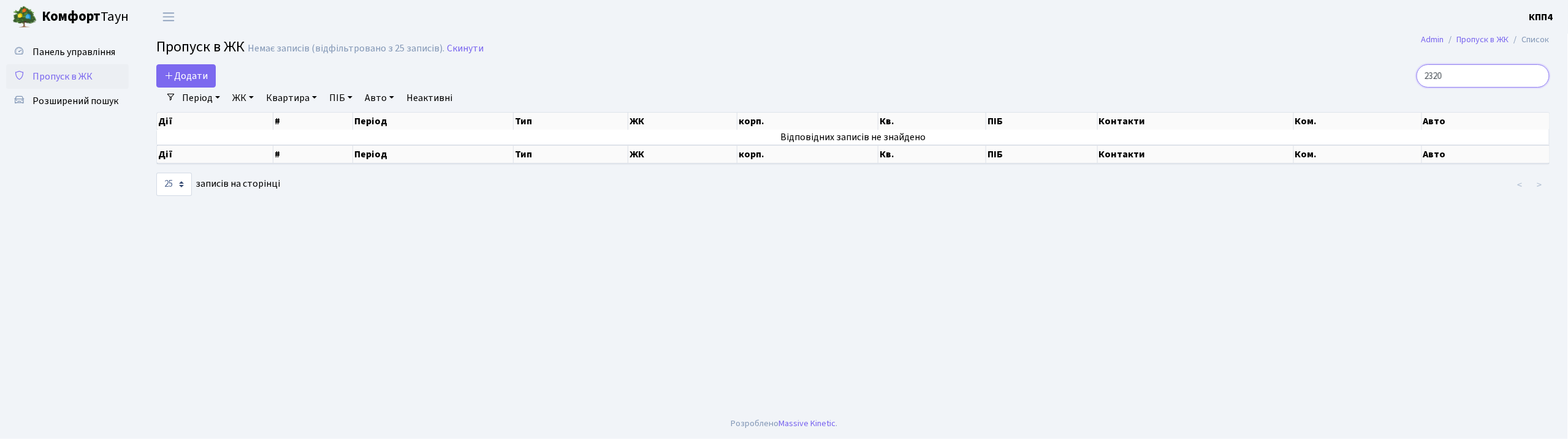
type input "2320"
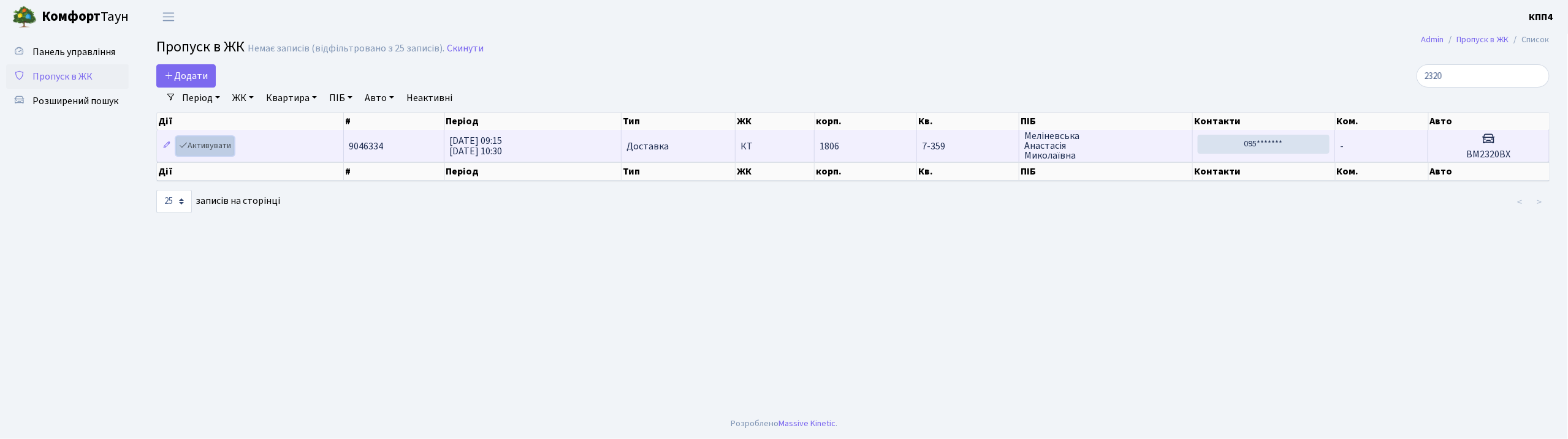
click at [195, 143] on link "Активувати" at bounding box center [205, 146] width 58 height 19
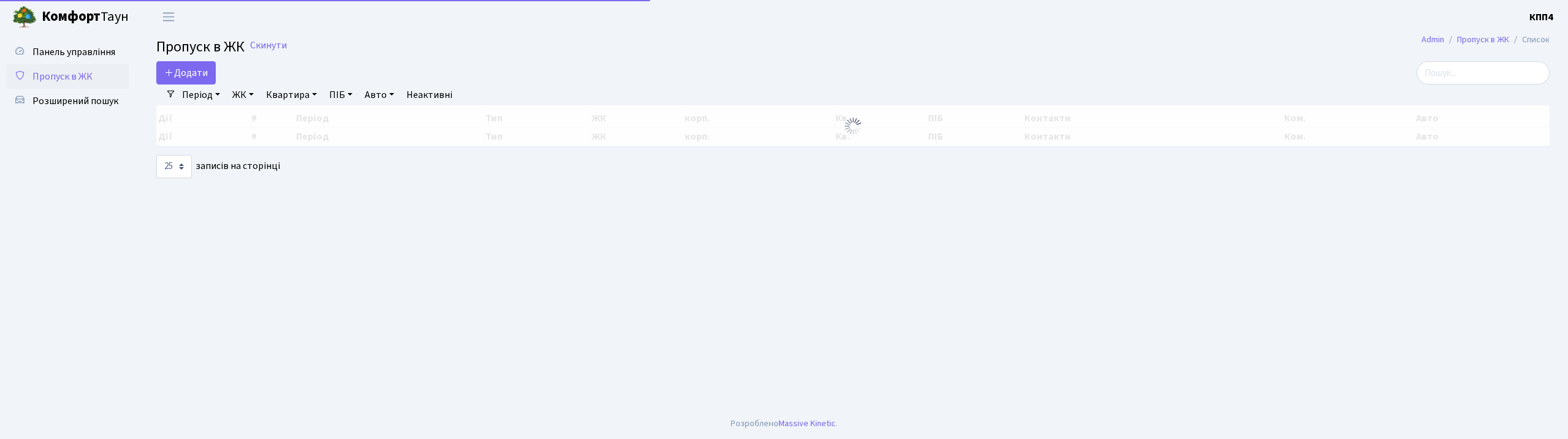
select select "25"
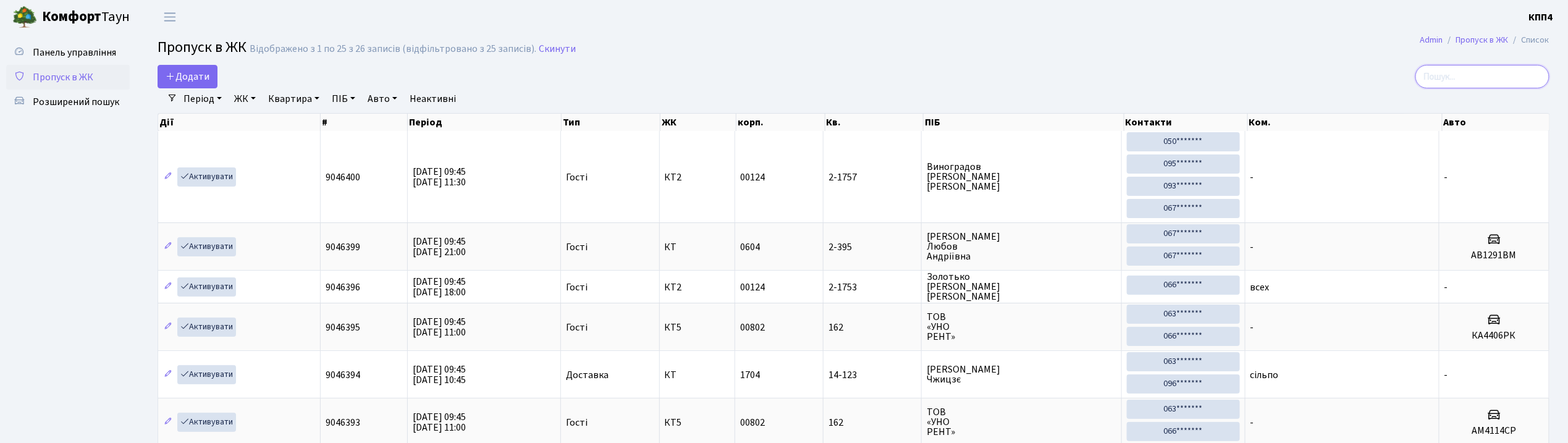
click at [1440, 72] on input "search" at bounding box center [1482, 77] width 134 height 23
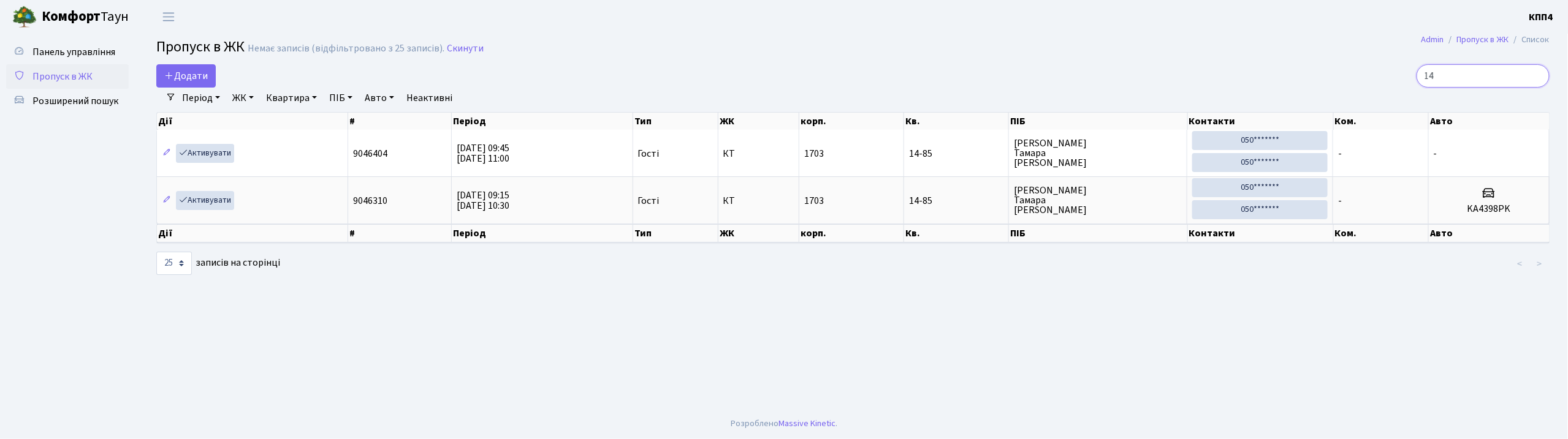
type input "1"
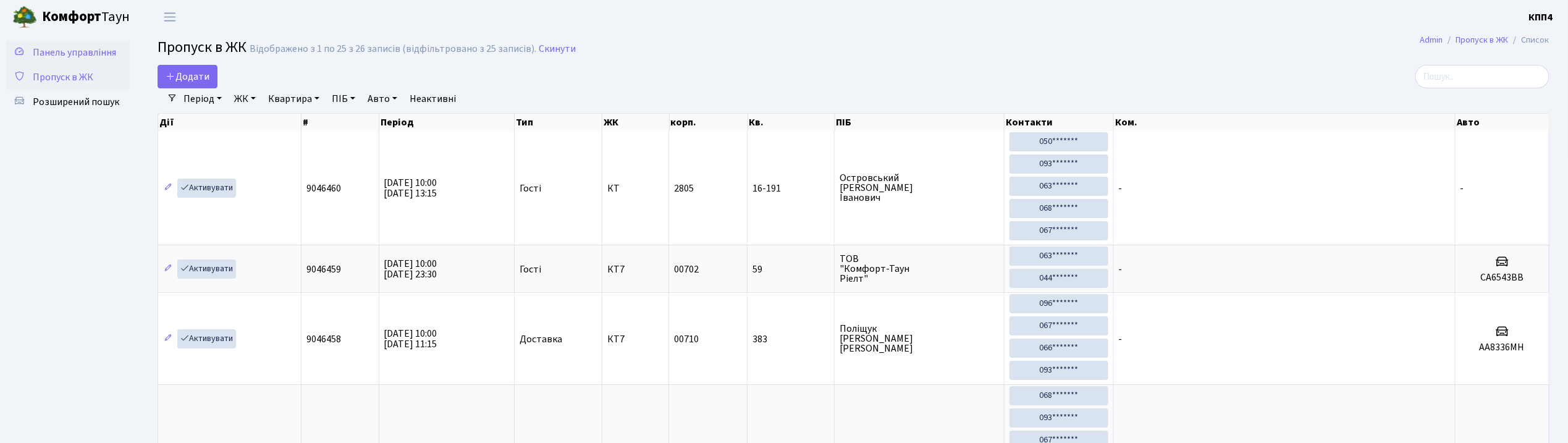
click at [105, 46] on span "Панель управління" at bounding box center [74, 53] width 83 height 14
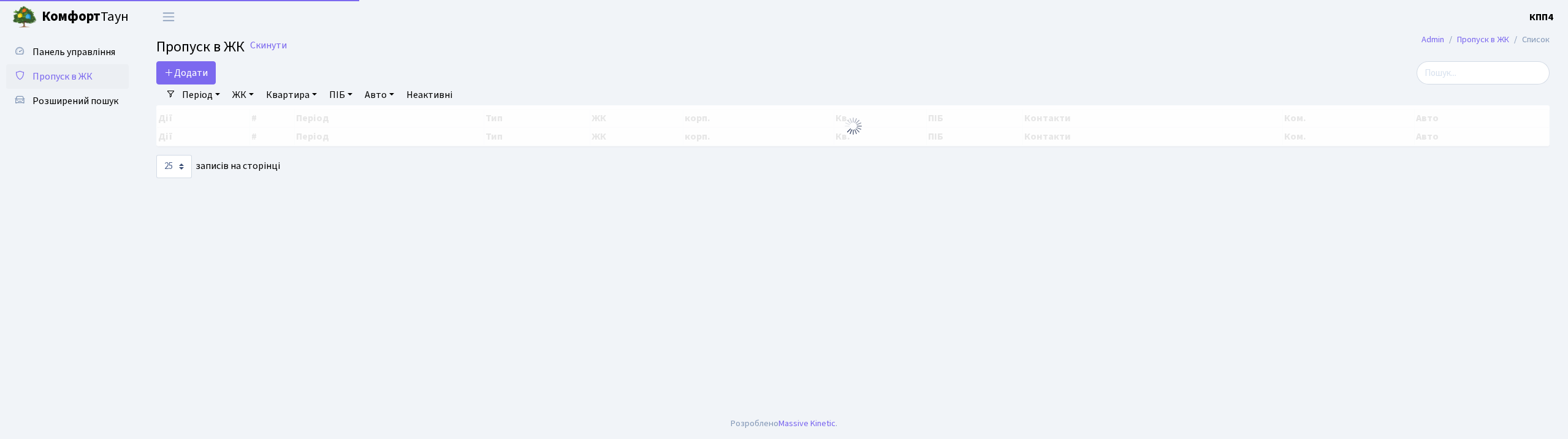
select select "25"
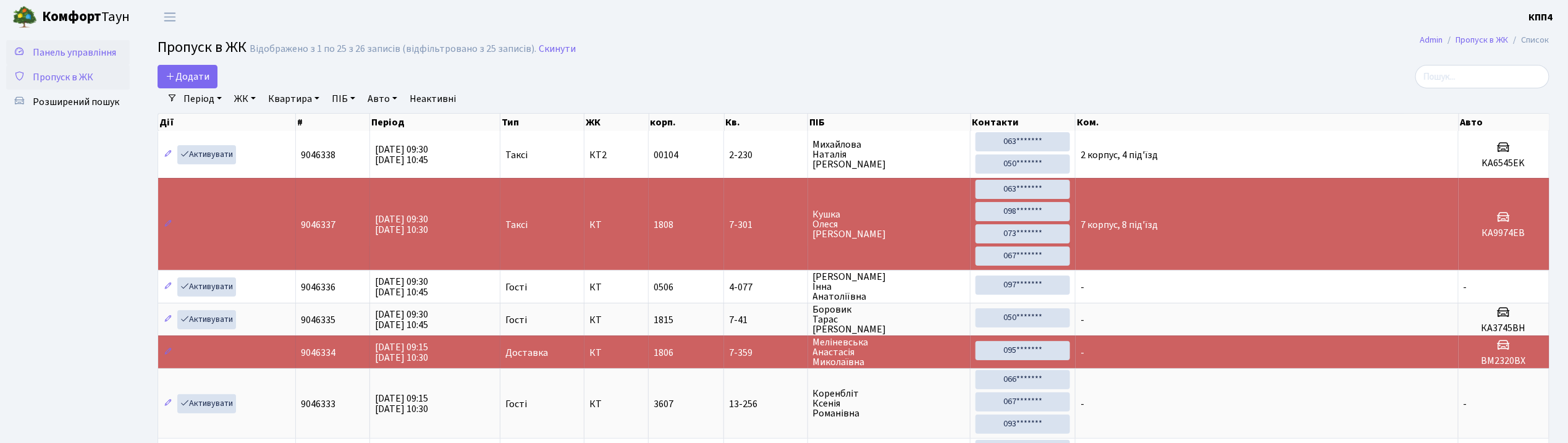
click at [56, 53] on span "Панель управління" at bounding box center [74, 53] width 83 height 14
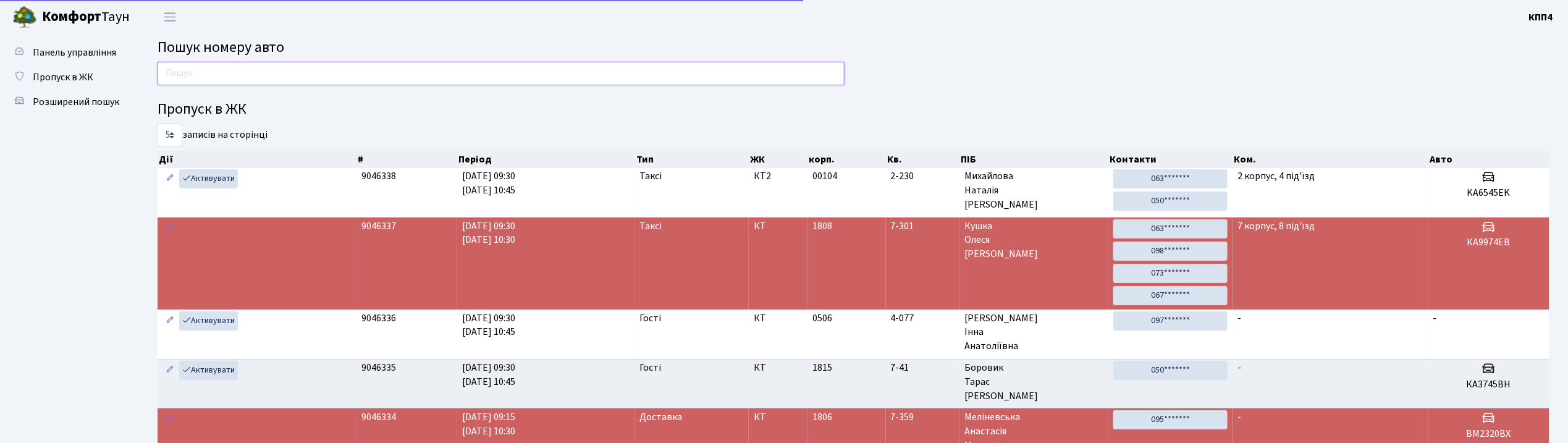
drag, startPoint x: 270, startPoint y: 76, endPoint x: 291, endPoint y: 74, distance: 21.1
click at [270, 76] on input "text" at bounding box center [501, 73] width 687 height 23
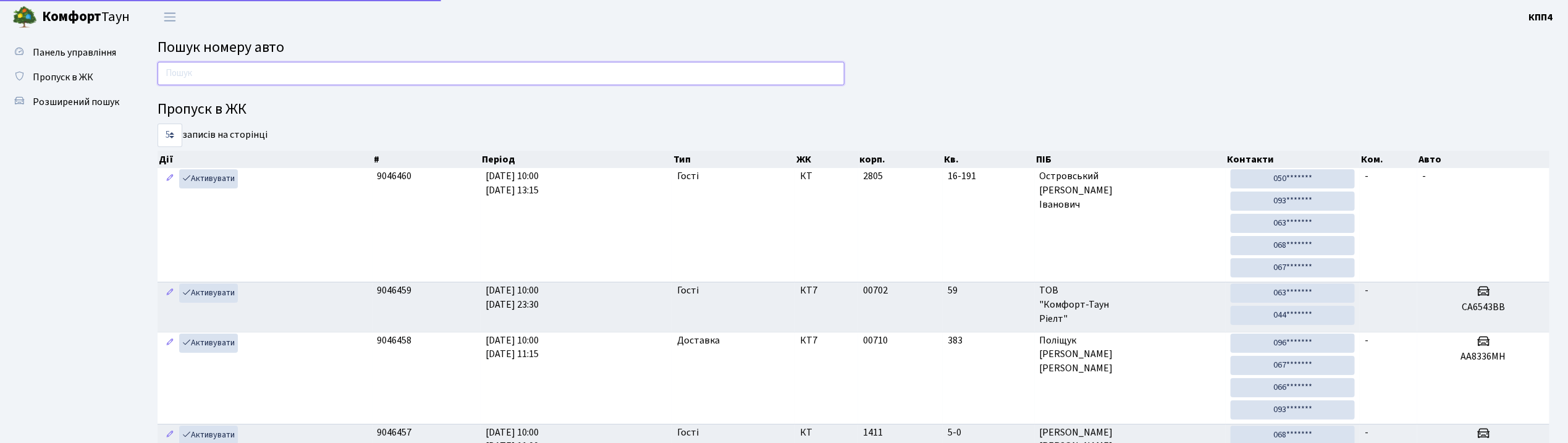
drag, startPoint x: 0, startPoint y: 0, endPoint x: 245, endPoint y: 77, distance: 256.8
click at [245, 77] on input "text" at bounding box center [501, 73] width 687 height 23
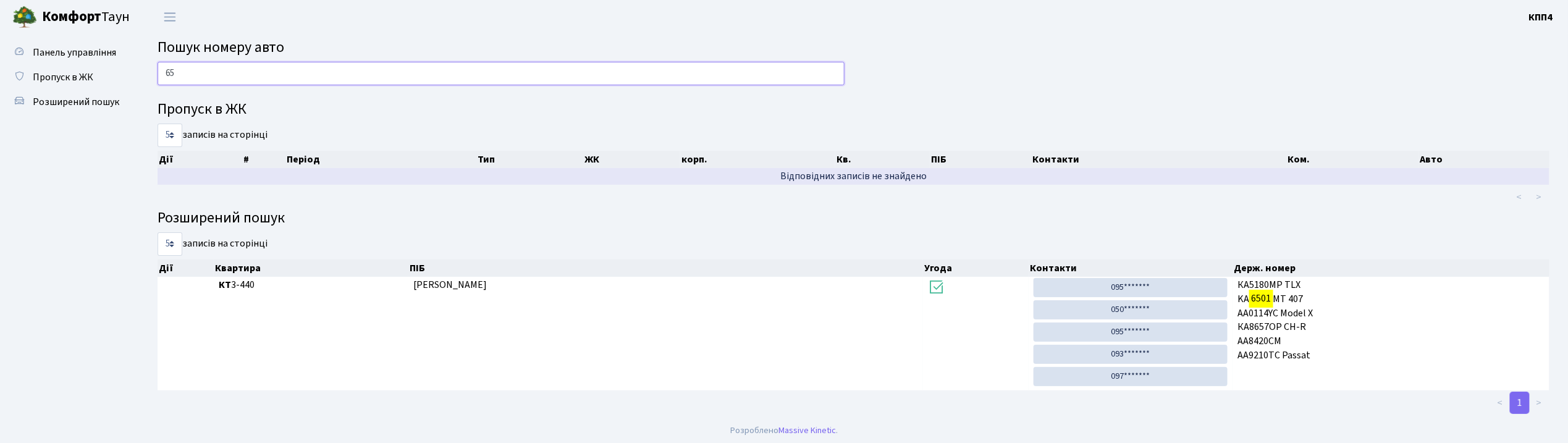
type input "6"
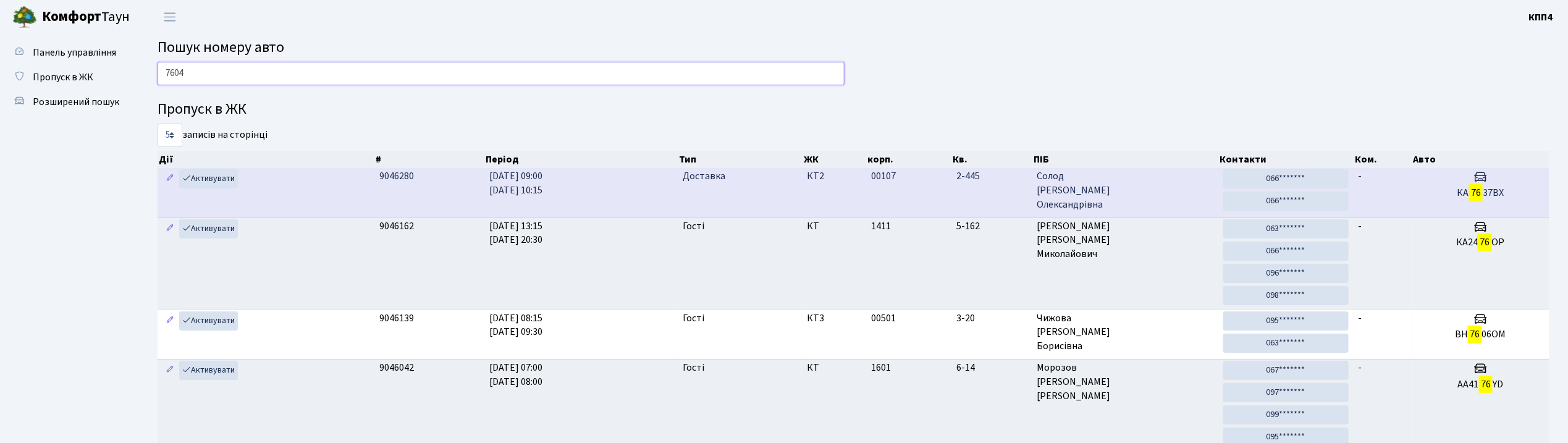
type input "7604"
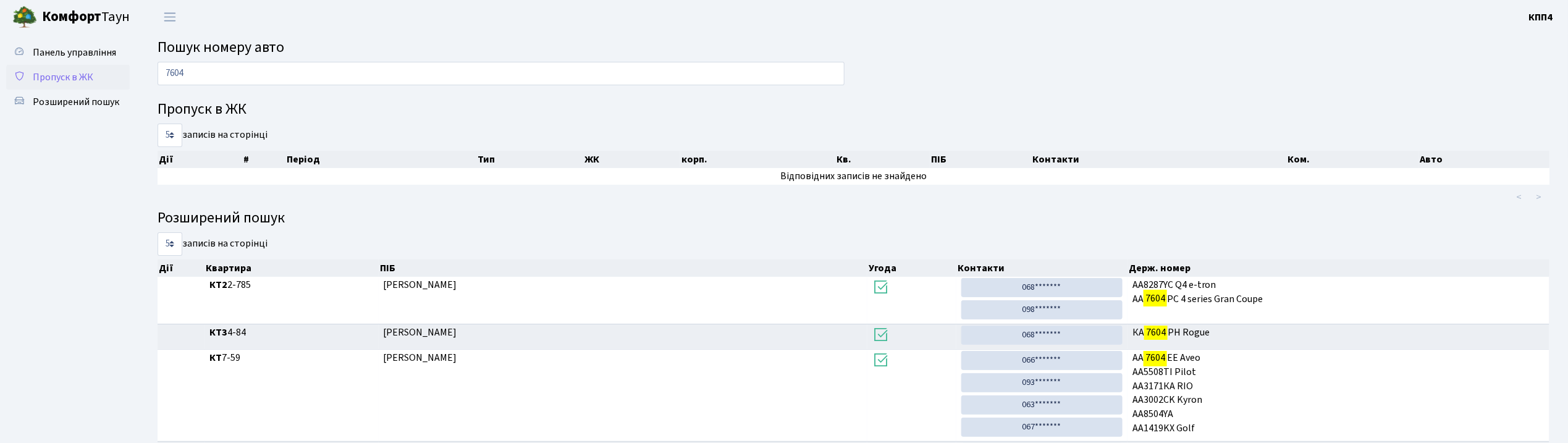
click at [53, 73] on span "Пропуск в ЖК" at bounding box center [63, 77] width 60 height 14
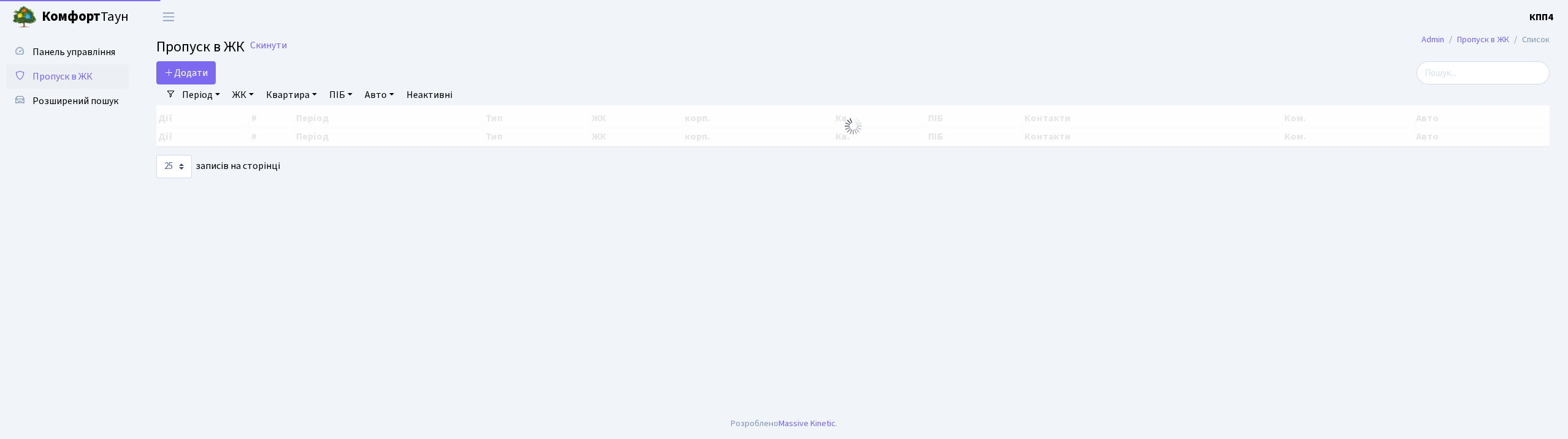
select select "25"
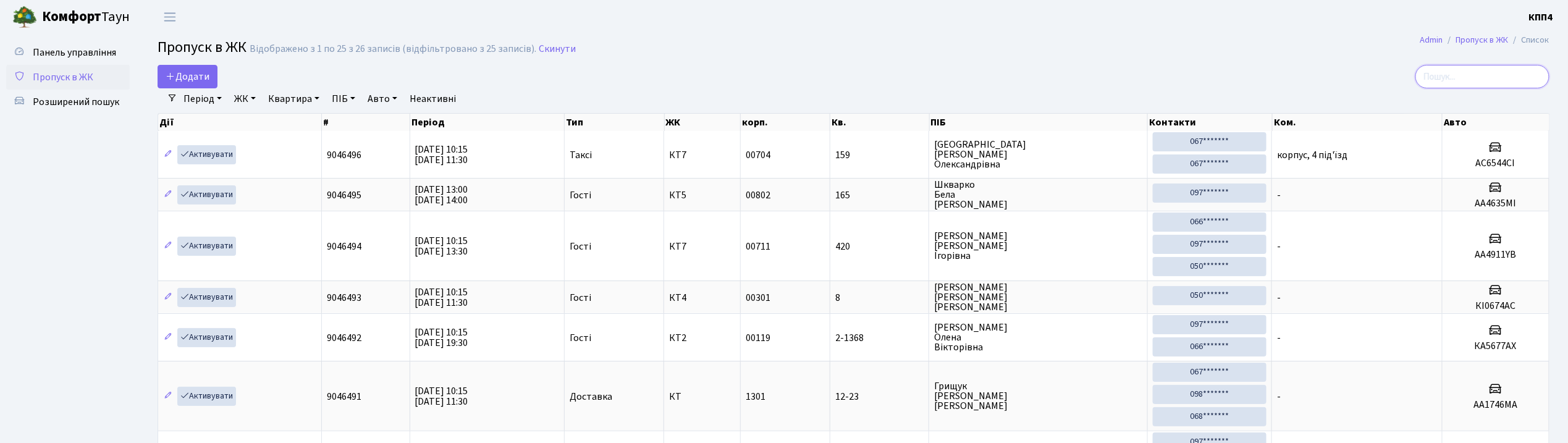
click at [1458, 74] on input "search" at bounding box center [1482, 77] width 134 height 23
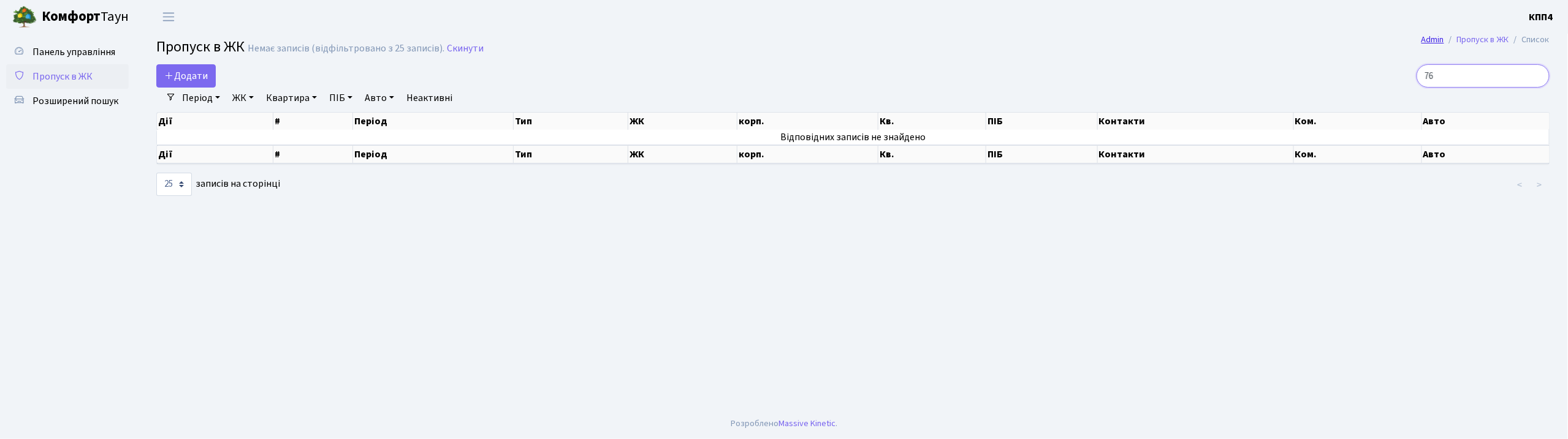
type input "7"
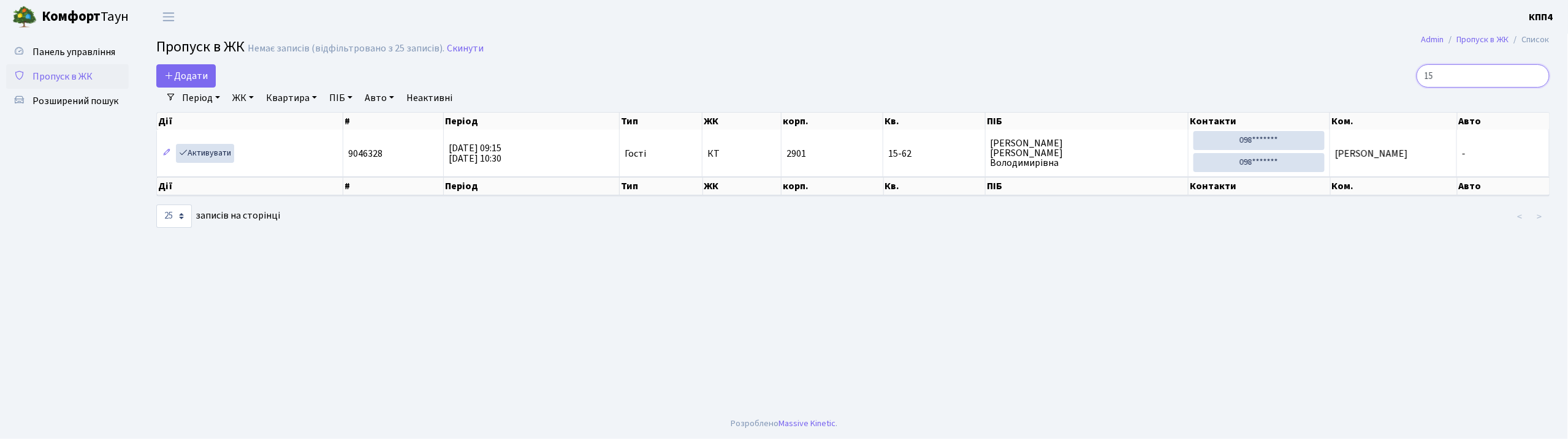
type input "1"
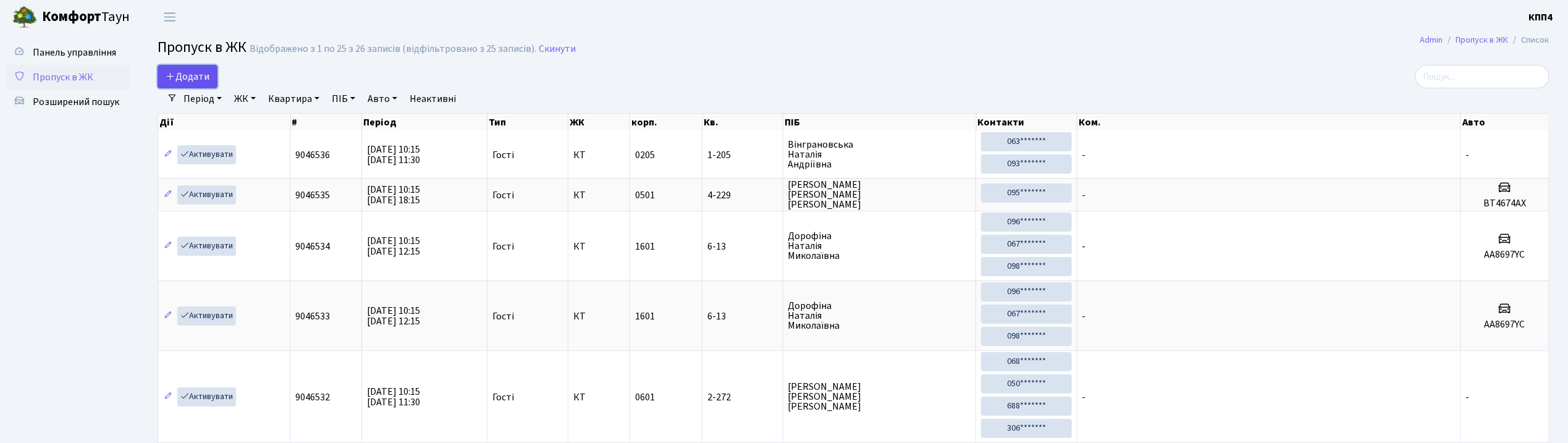
click at [200, 82] on span "Додати" at bounding box center [187, 77] width 44 height 14
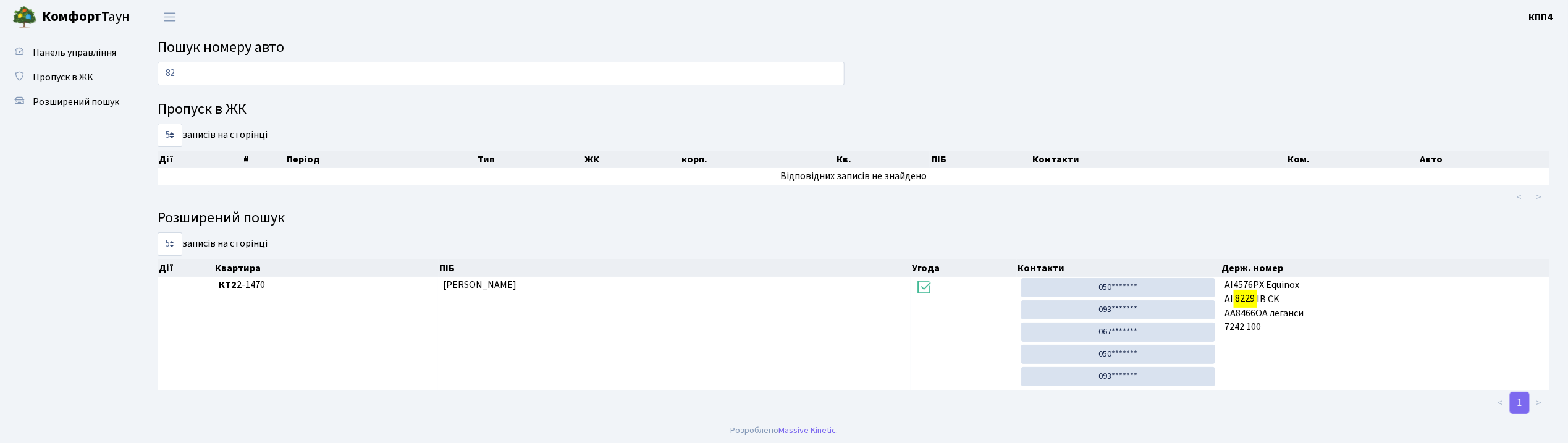
type input "8"
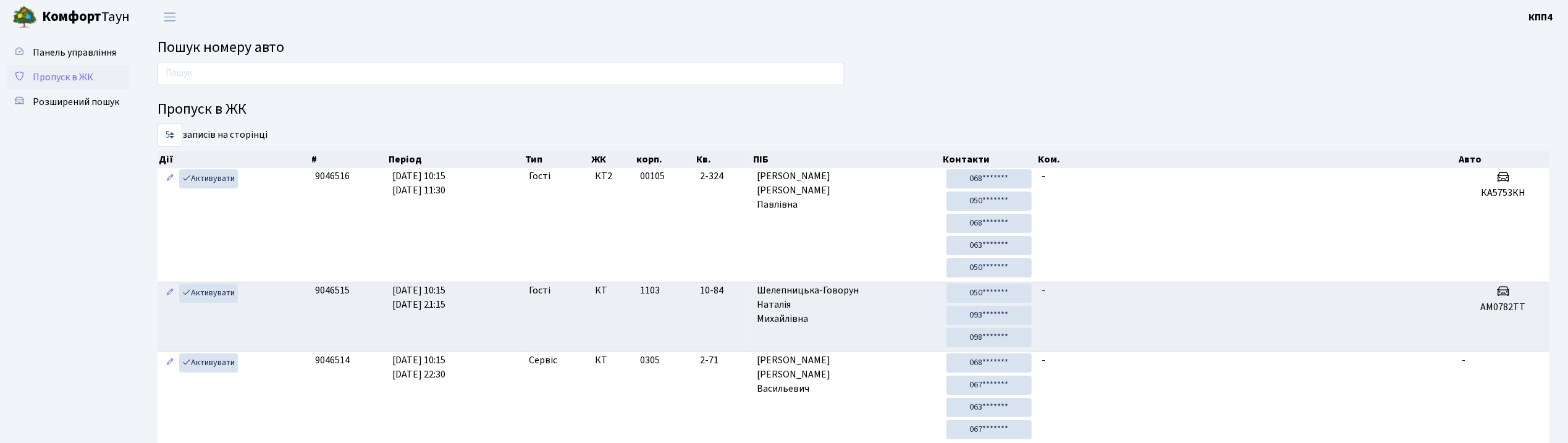
click at [77, 76] on span "Пропуск в ЖК" at bounding box center [63, 77] width 60 height 14
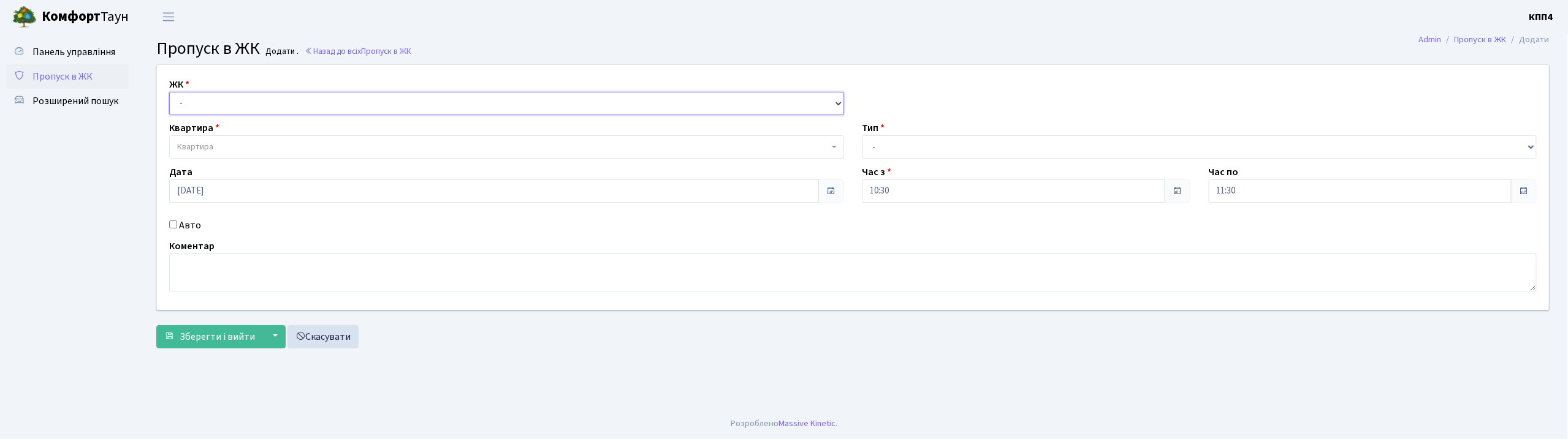
click at [238, 101] on select "- КТ, вул. Регенераторна, 4 КТ2, просп. [STREET_ADDRESS] [STREET_ADDRESS] [PERS…" at bounding box center [507, 103] width 675 height 23
select select "271"
click at [169, 92] on select "- КТ, вул. Регенераторна, 4 КТ2, просп. [STREET_ADDRESS] [STREET_ADDRESS] [PERS…" at bounding box center [507, 103] width 675 height 23
select select
click at [280, 148] on span "Квартира" at bounding box center [503, 147] width 652 height 12
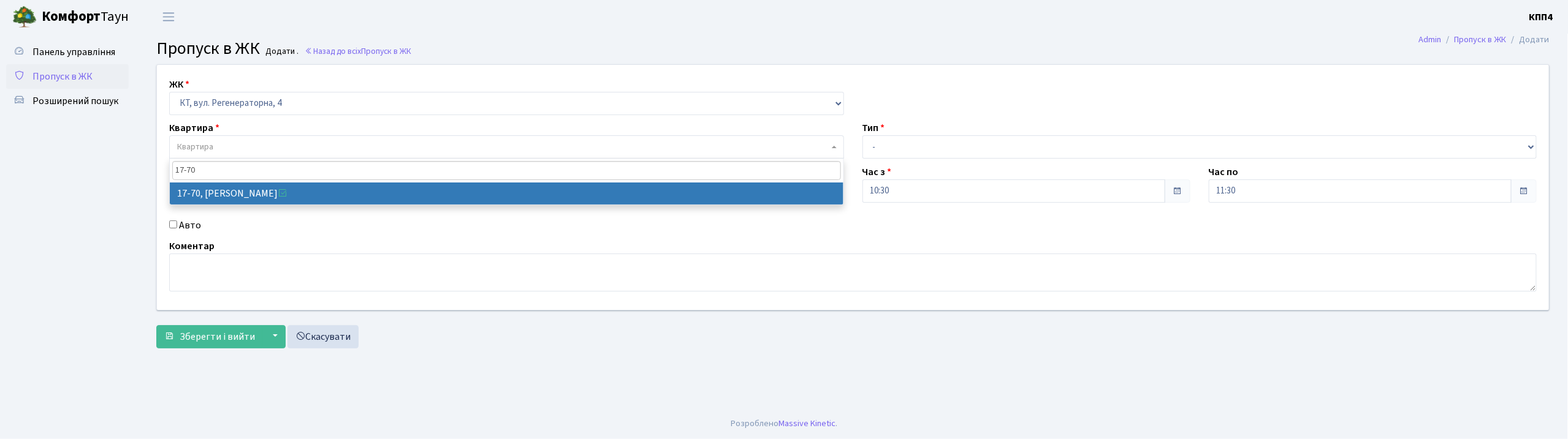
type input "17-70"
select select "9024"
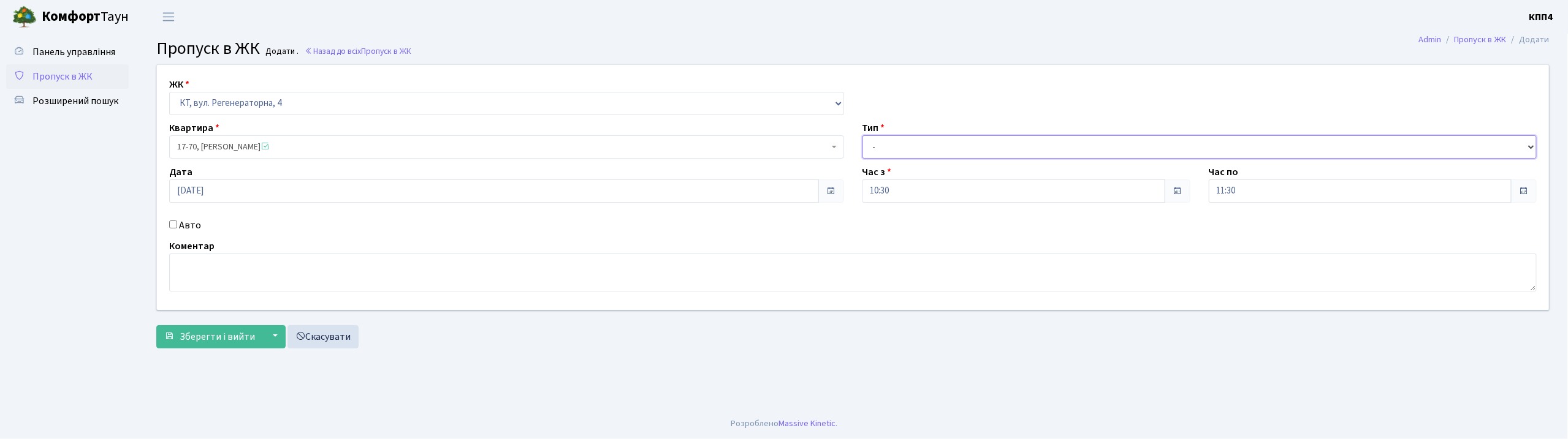
click at [955, 145] on select "- Доставка Таксі Гості Сервіс" at bounding box center [1200, 147] width 675 height 23
select select "1"
click at [863, 136] on select "- Доставка Таксі Гості Сервіс" at bounding box center [1200, 147] width 675 height 23
drag, startPoint x: 199, startPoint y: 342, endPoint x: 221, endPoint y: 343, distance: 22.0
click at [199, 344] on span "Зберегти і вийти" at bounding box center [217, 337] width 75 height 14
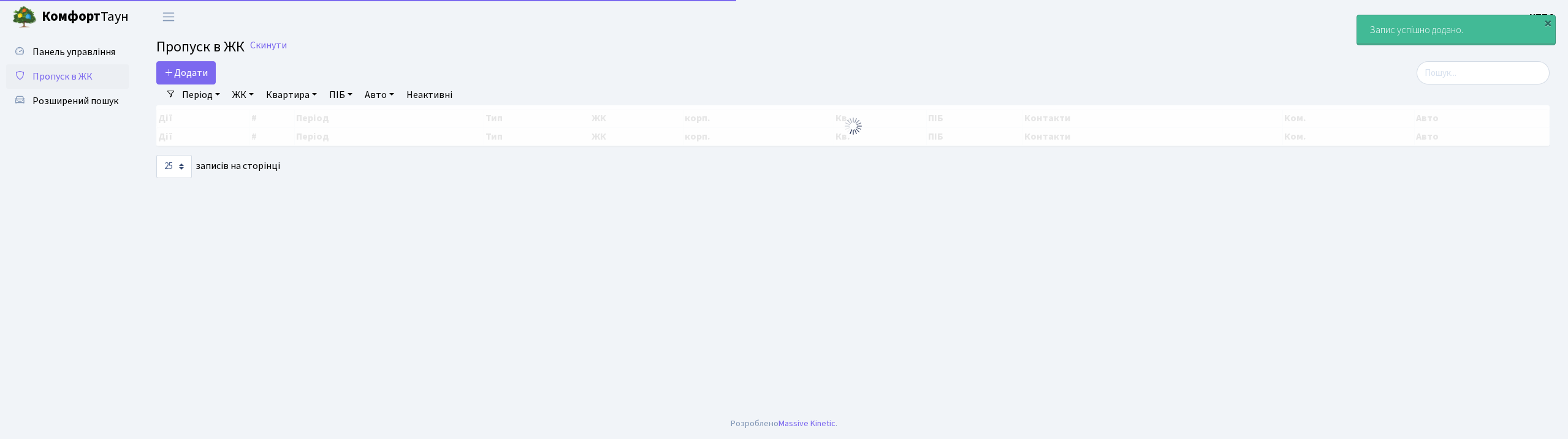
select select "25"
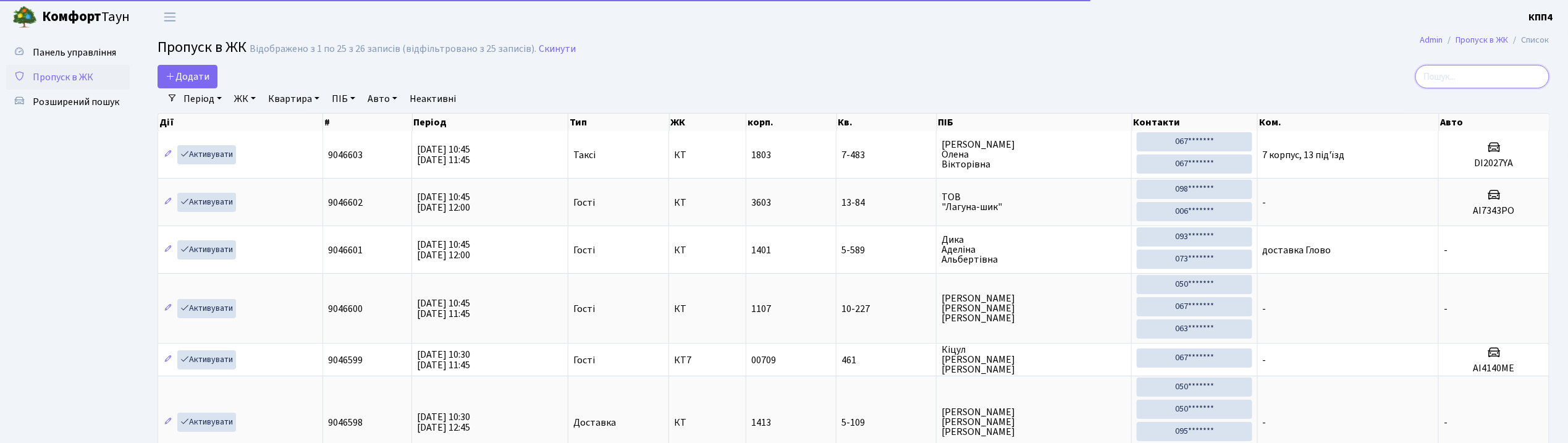
click at [1447, 76] on input "search" at bounding box center [1482, 77] width 134 height 23
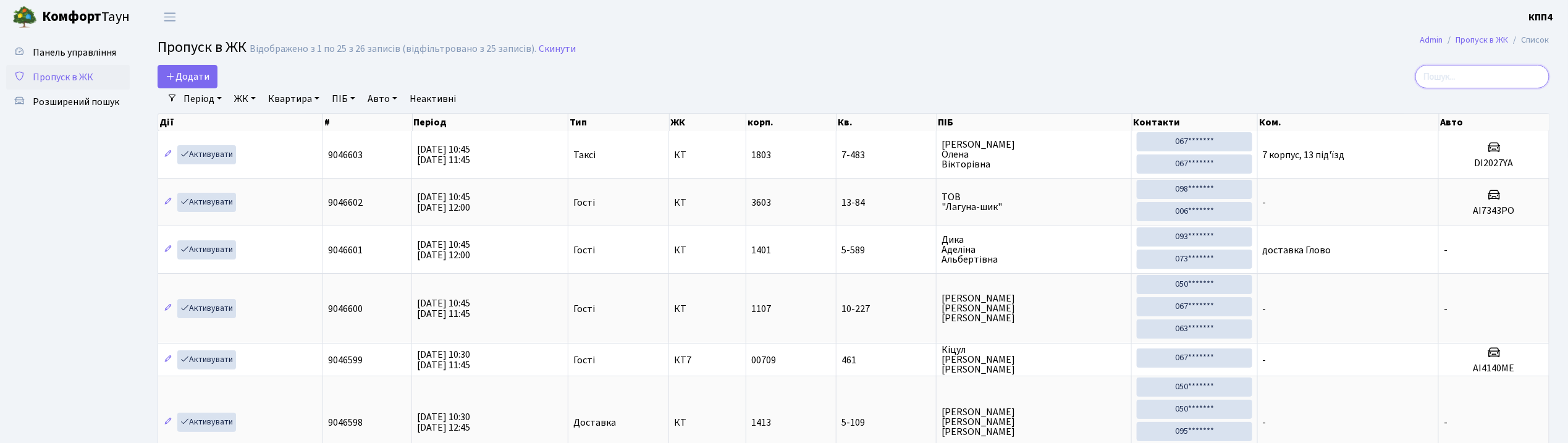
click at [1463, 83] on input "search" at bounding box center [1482, 77] width 134 height 23
type input "4"
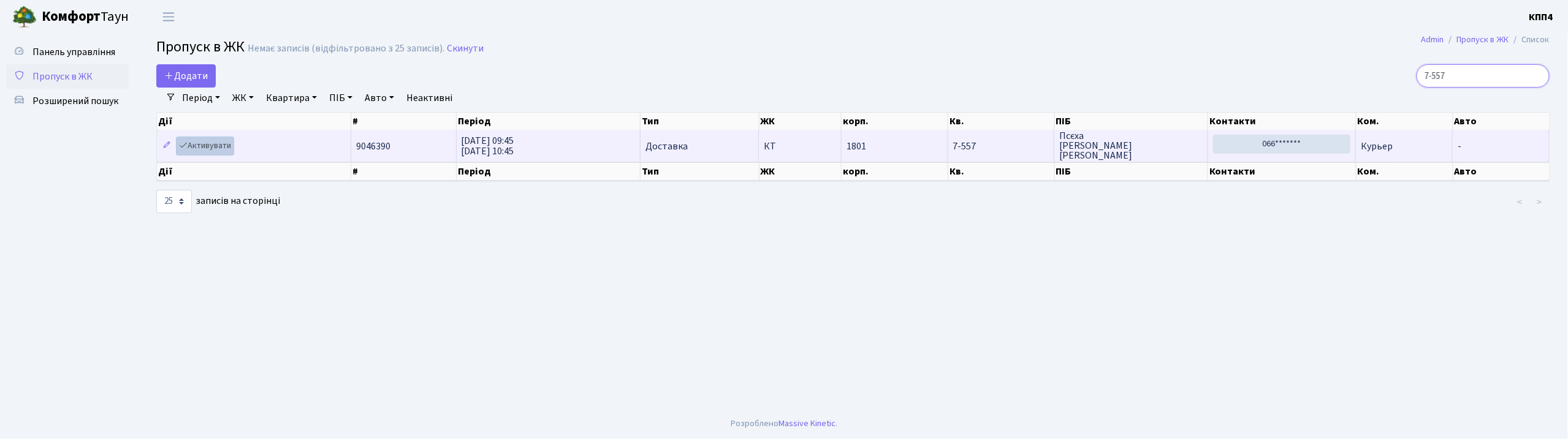
type input "7-557"
click at [206, 142] on link "Активувати" at bounding box center [205, 146] width 58 height 19
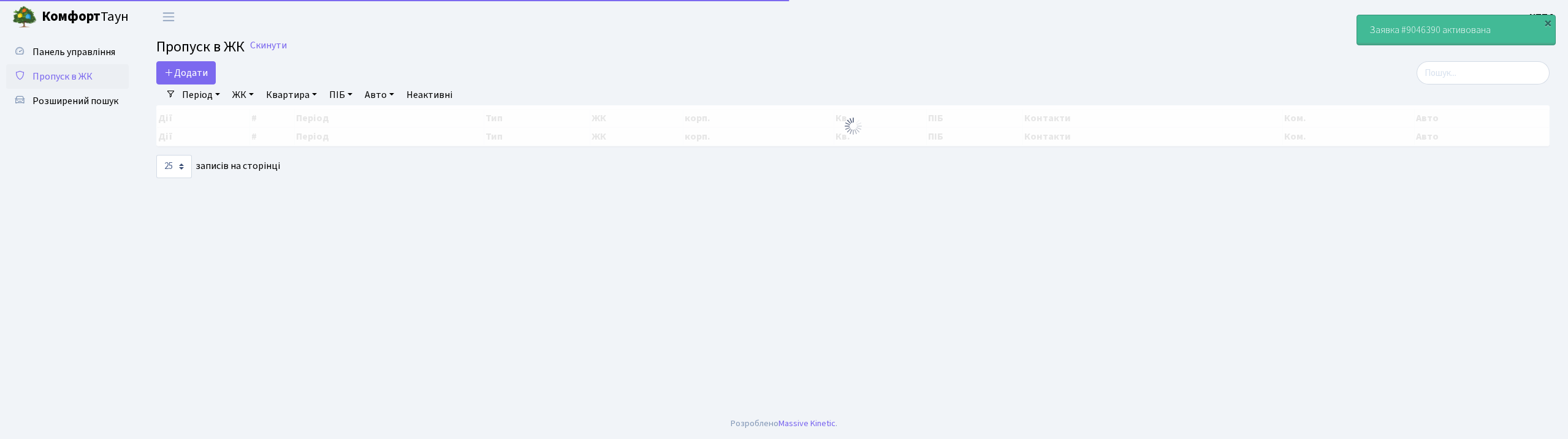
select select "25"
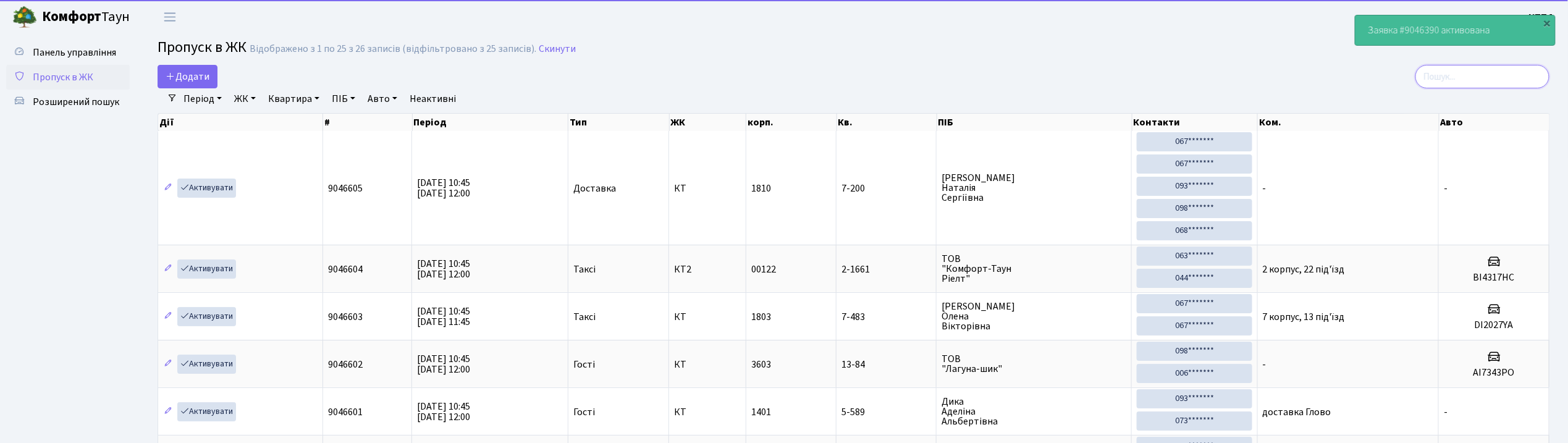
click at [1499, 82] on input "search" at bounding box center [1482, 77] width 134 height 23
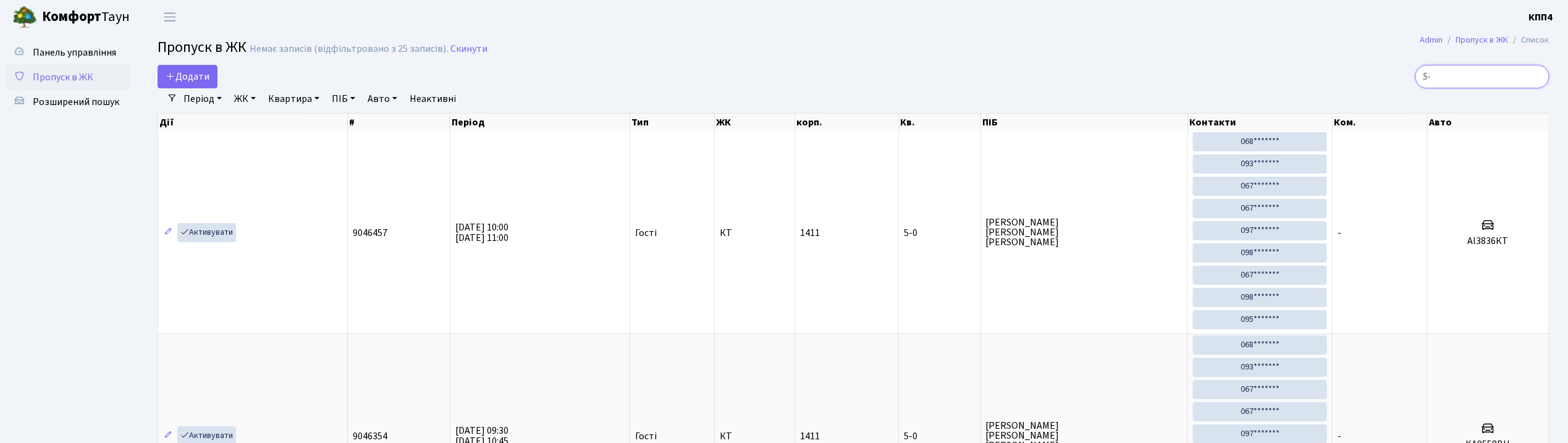
type input "5"
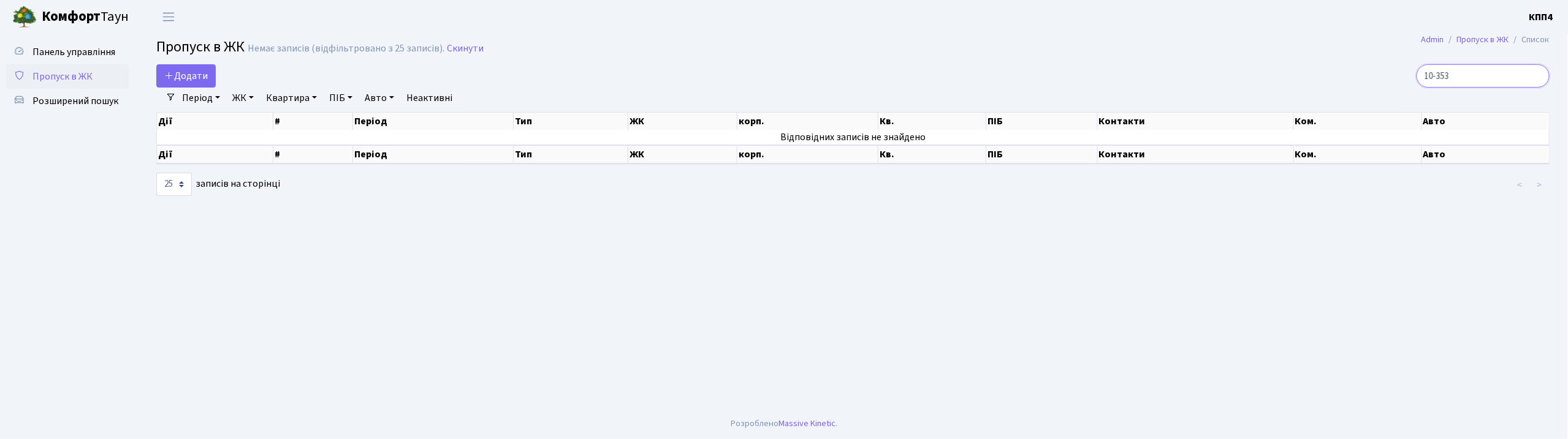
click at [1450, 76] on input "10-353" at bounding box center [1483, 76] width 133 height 23
click at [1487, 81] on input "-353" at bounding box center [1483, 76] width 133 height 23
type input "-"
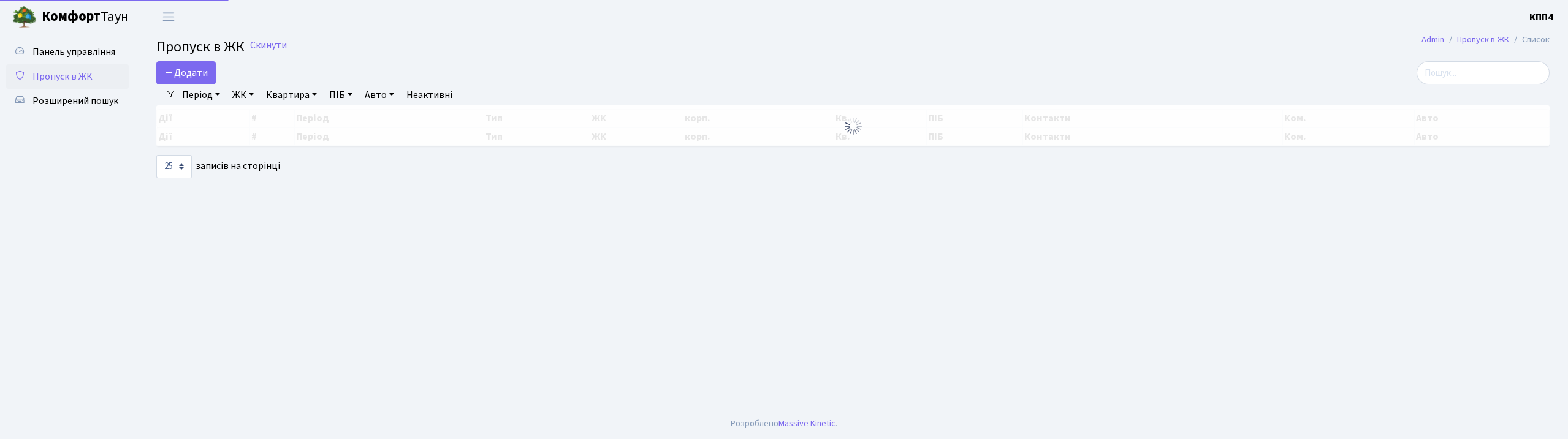
select select "25"
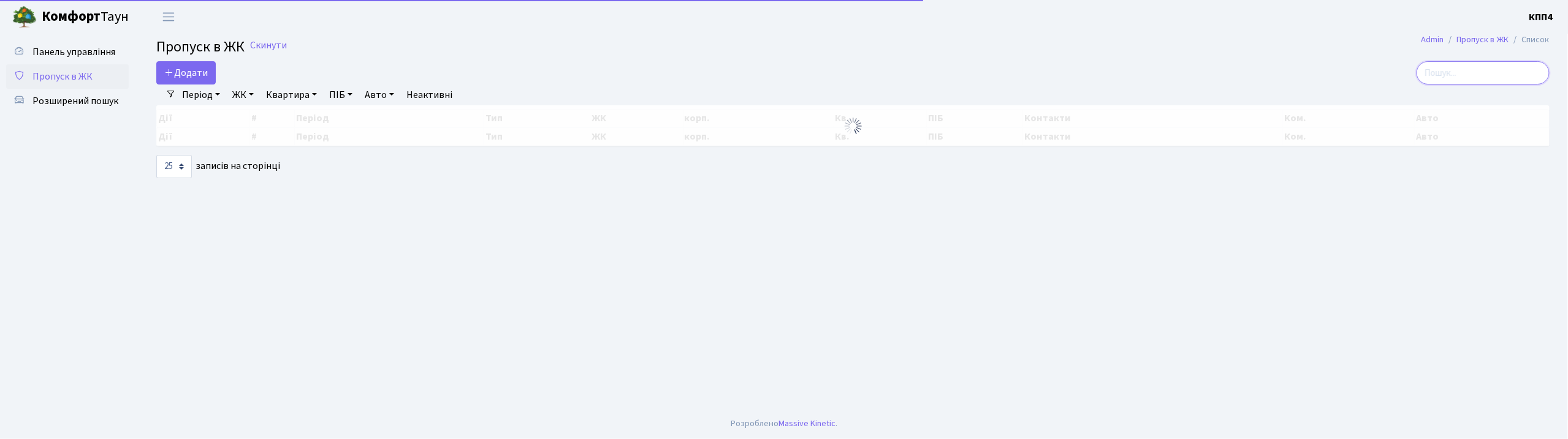
click at [1490, 74] on input "search" at bounding box center [1483, 73] width 133 height 23
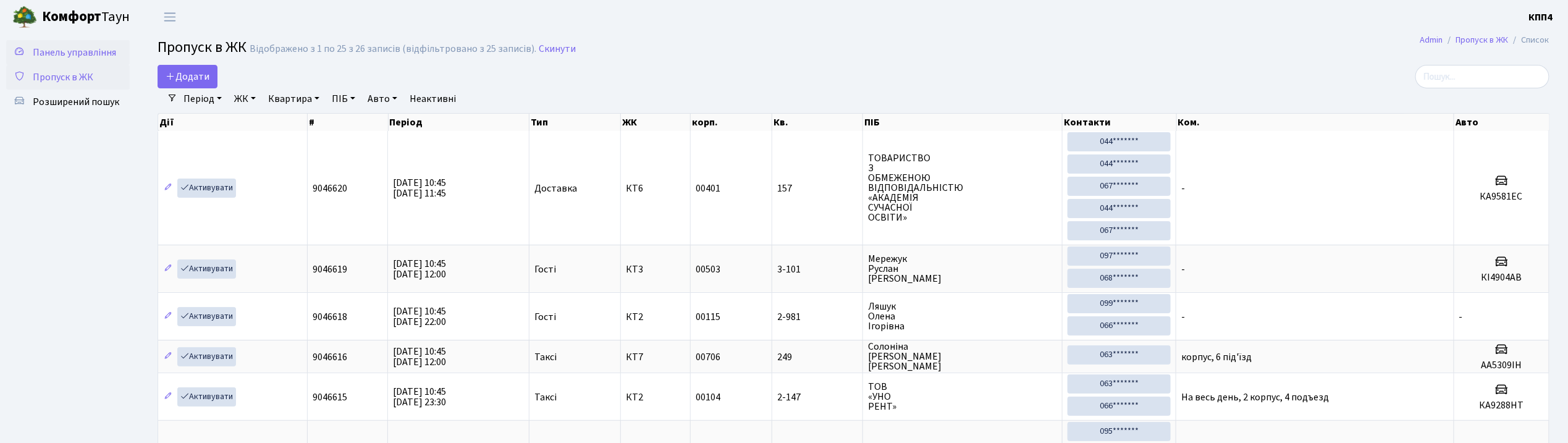
click at [70, 49] on span "Панель управління" at bounding box center [74, 53] width 83 height 14
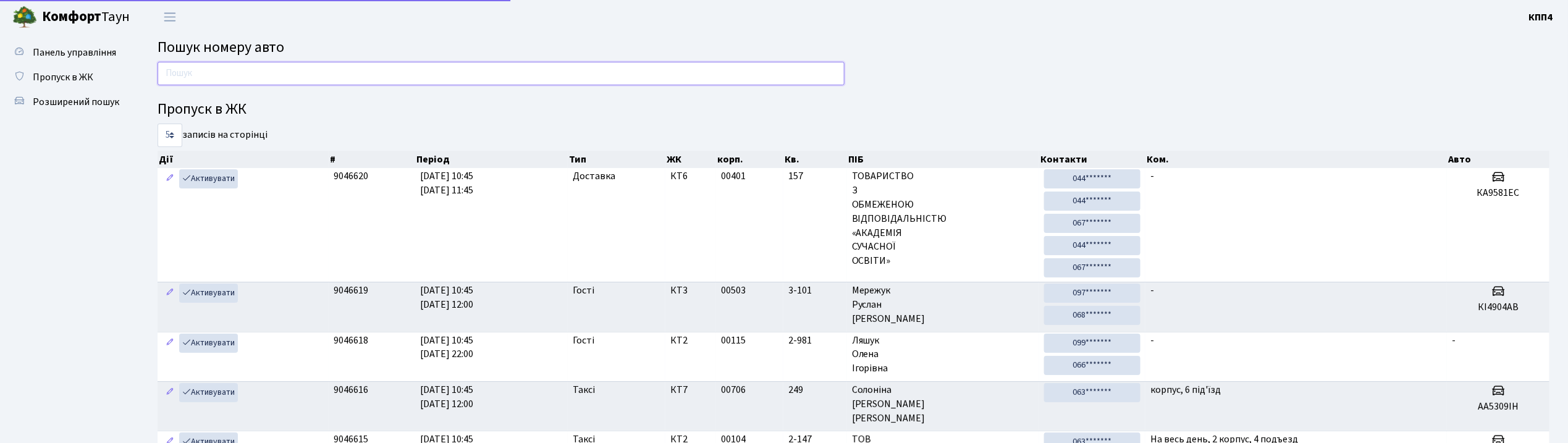
drag, startPoint x: 0, startPoint y: 0, endPoint x: 245, endPoint y: 70, distance: 254.8
click at [245, 70] on input "text" at bounding box center [501, 73] width 687 height 23
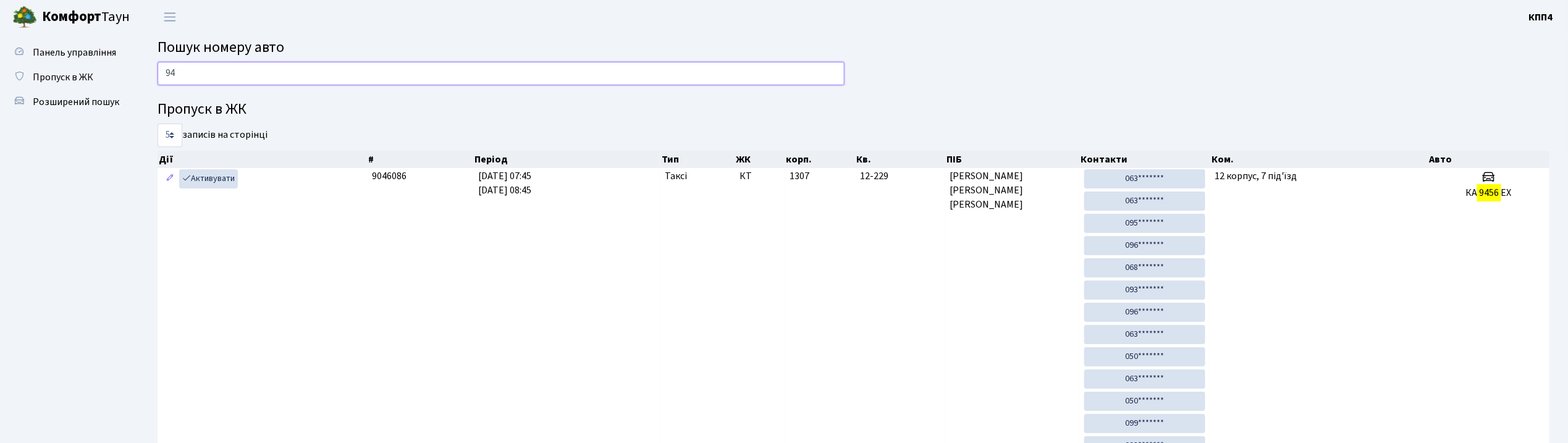
type input "9"
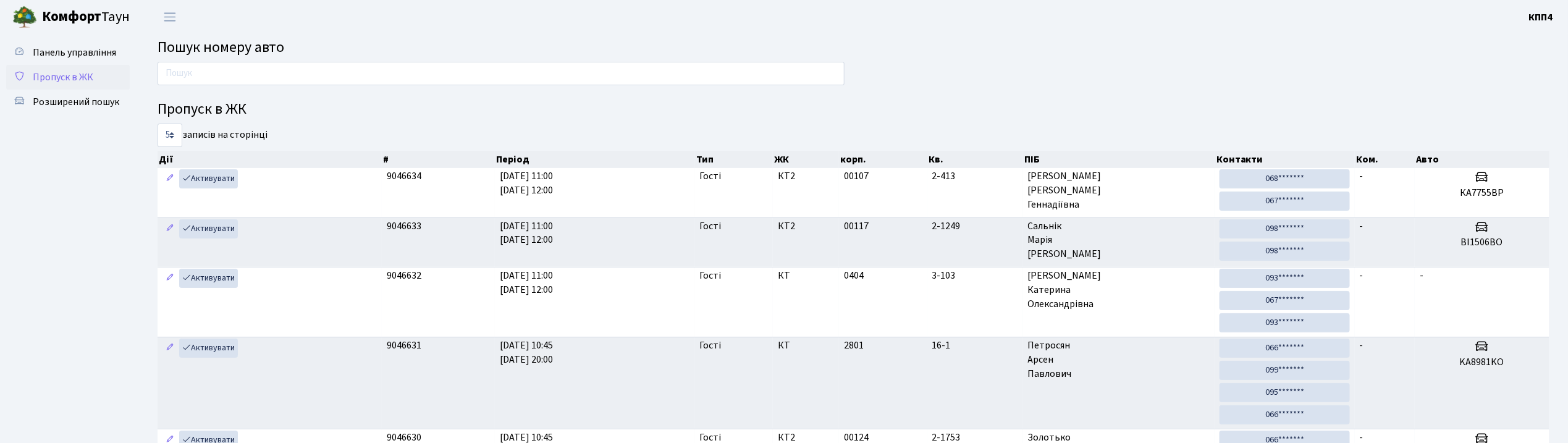
click at [76, 79] on span "Пропуск в ЖК" at bounding box center [63, 77] width 60 height 14
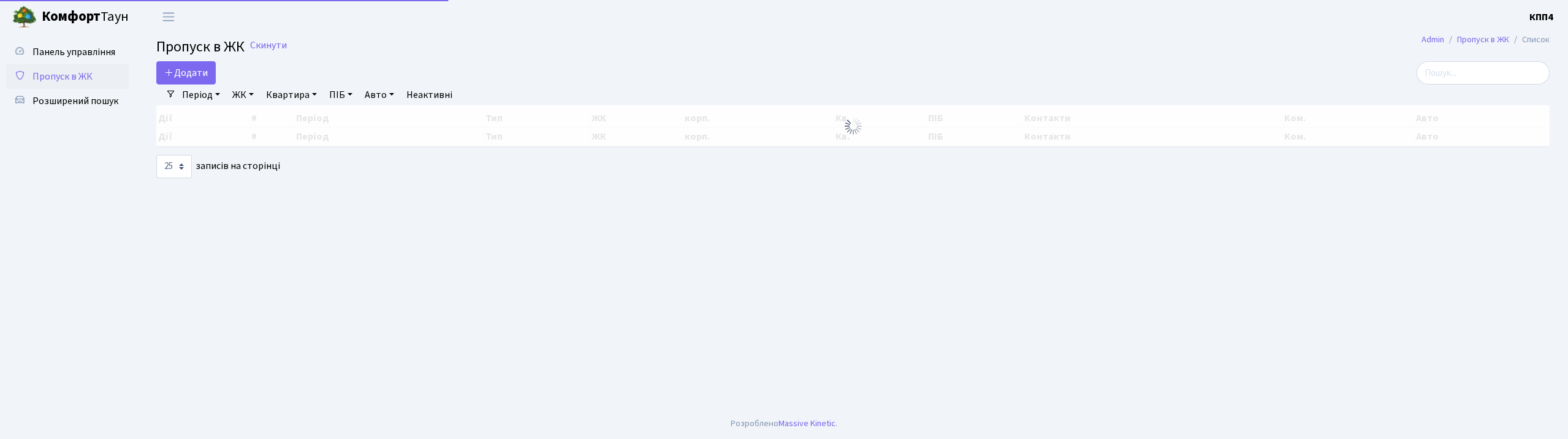
select select "25"
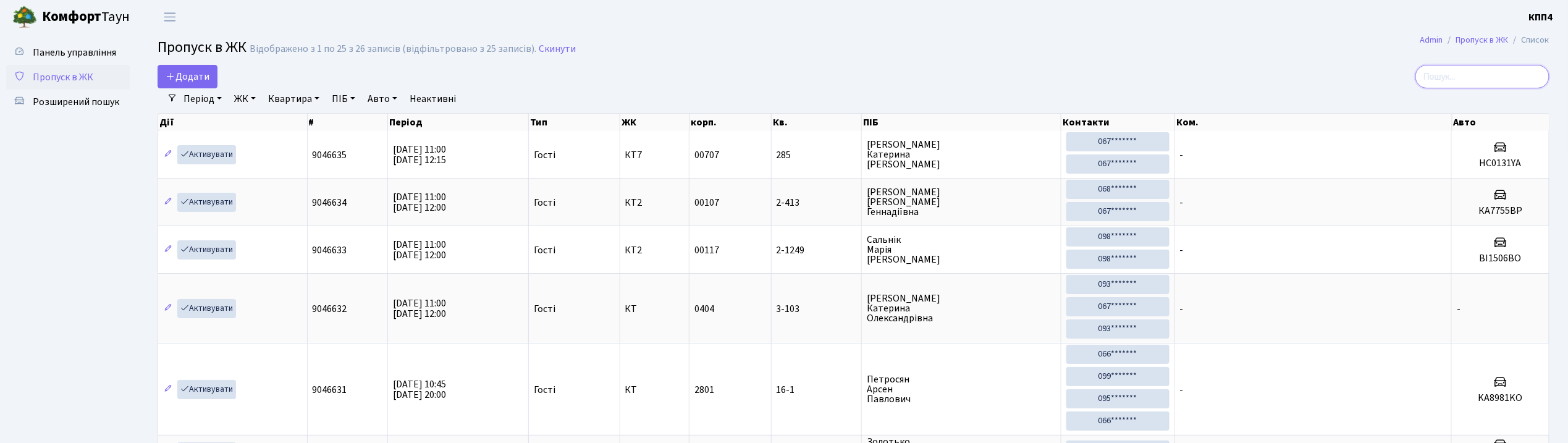
click at [1462, 82] on input "search" at bounding box center [1482, 77] width 134 height 23
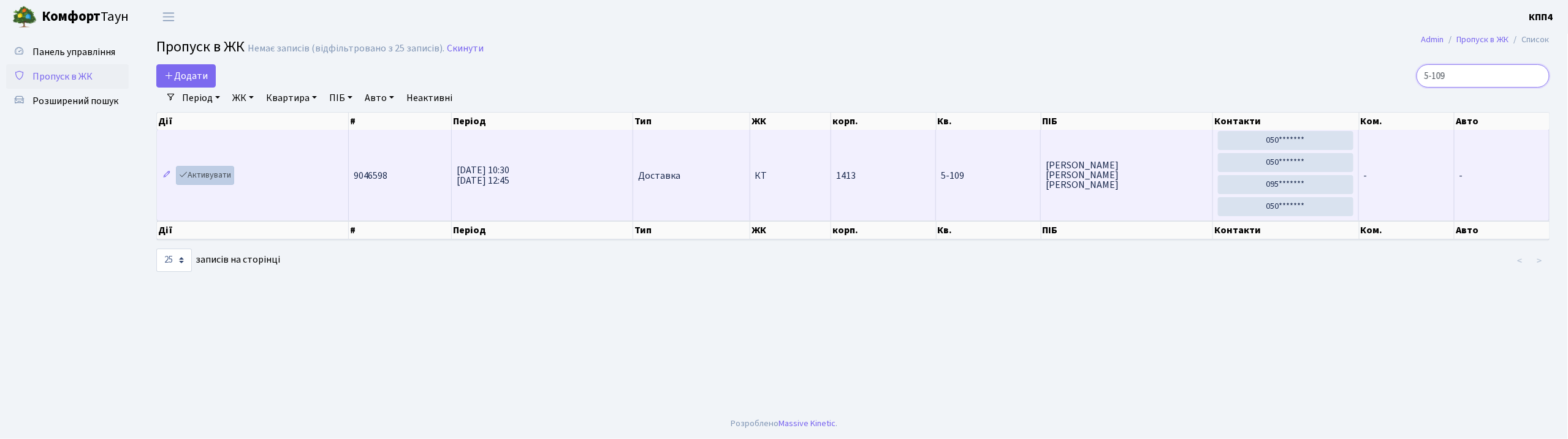
type input "5-109"
click at [212, 176] on link "Активувати" at bounding box center [205, 175] width 58 height 19
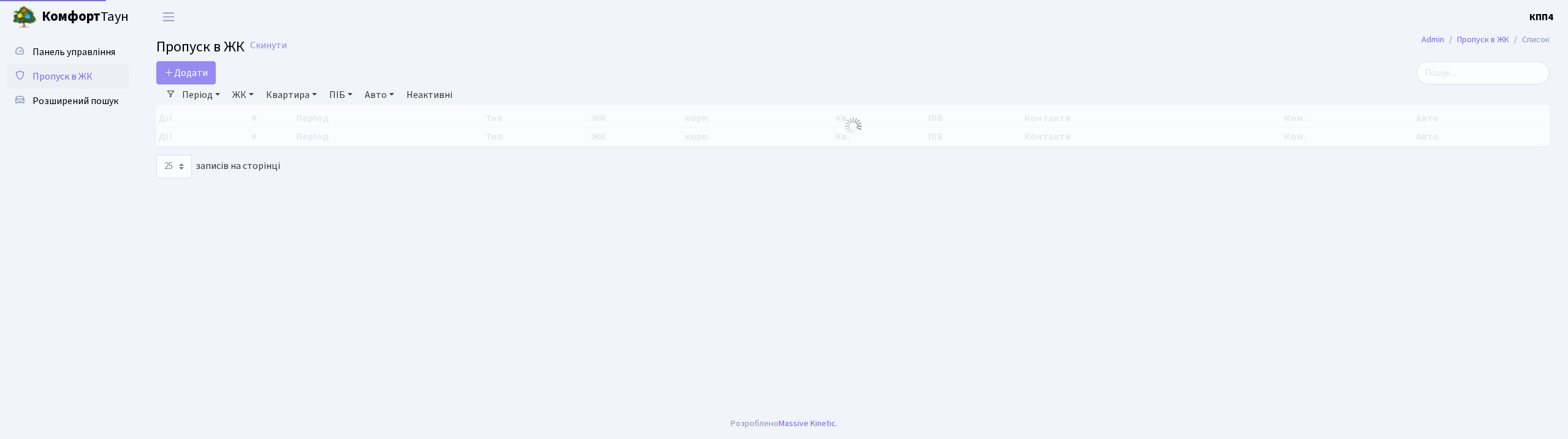
select select "25"
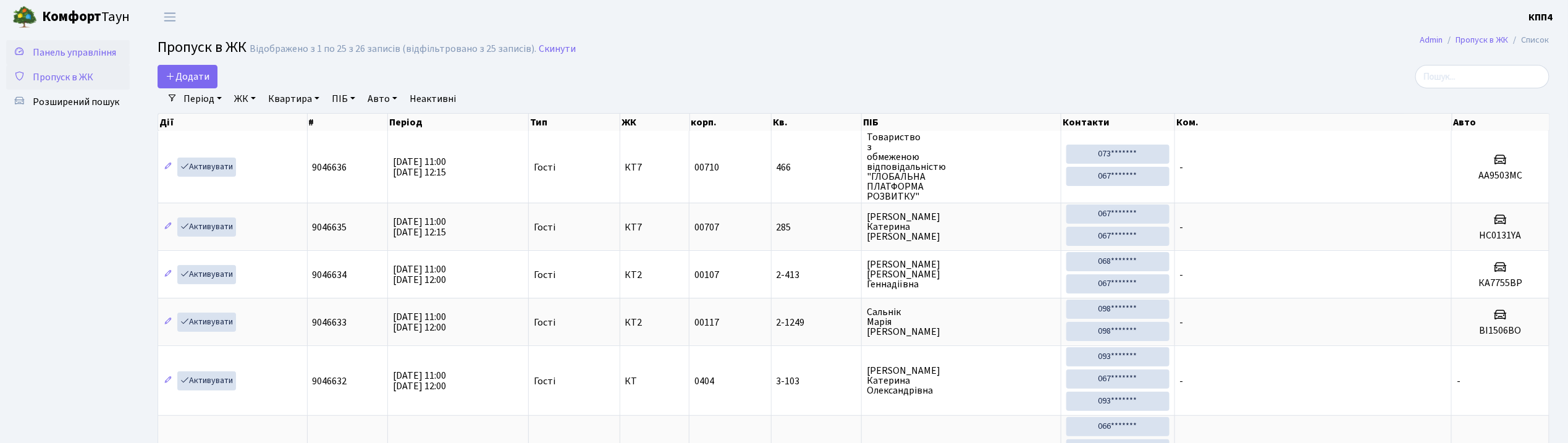
click at [90, 51] on span "Панель управління" at bounding box center [74, 53] width 83 height 14
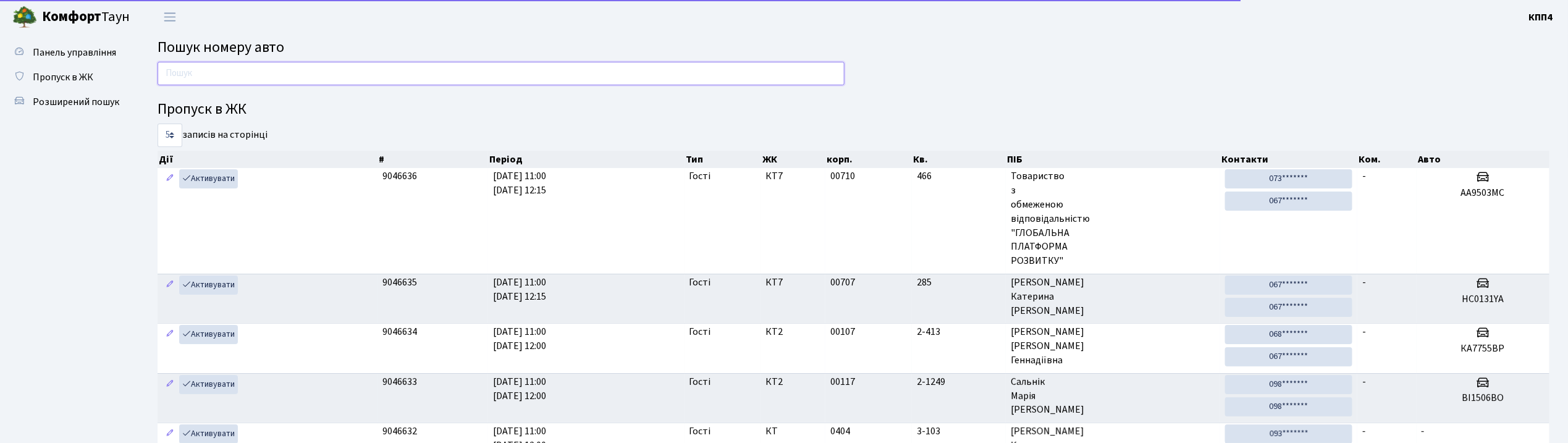
click at [270, 76] on input "text" at bounding box center [501, 73] width 687 height 23
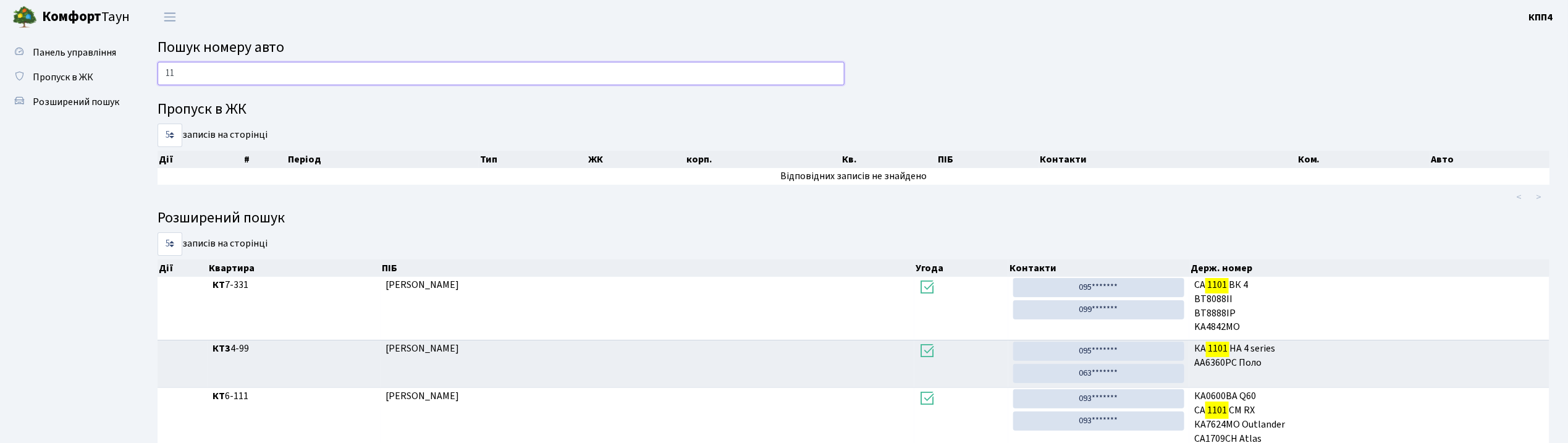
type input "1"
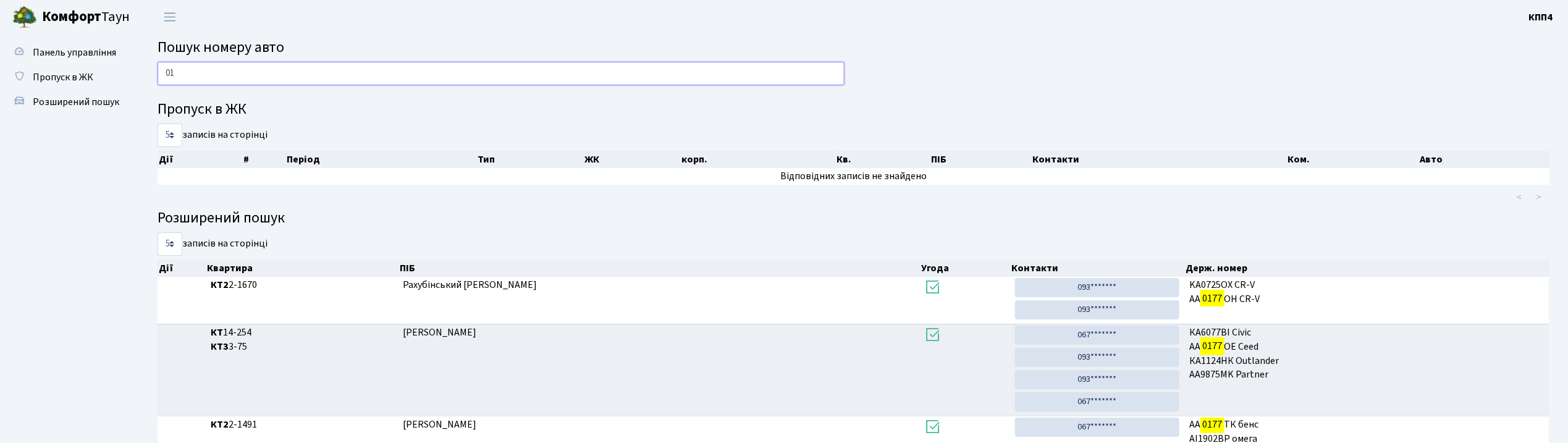
type input "0"
